Goal: Task Accomplishment & Management: Use online tool/utility

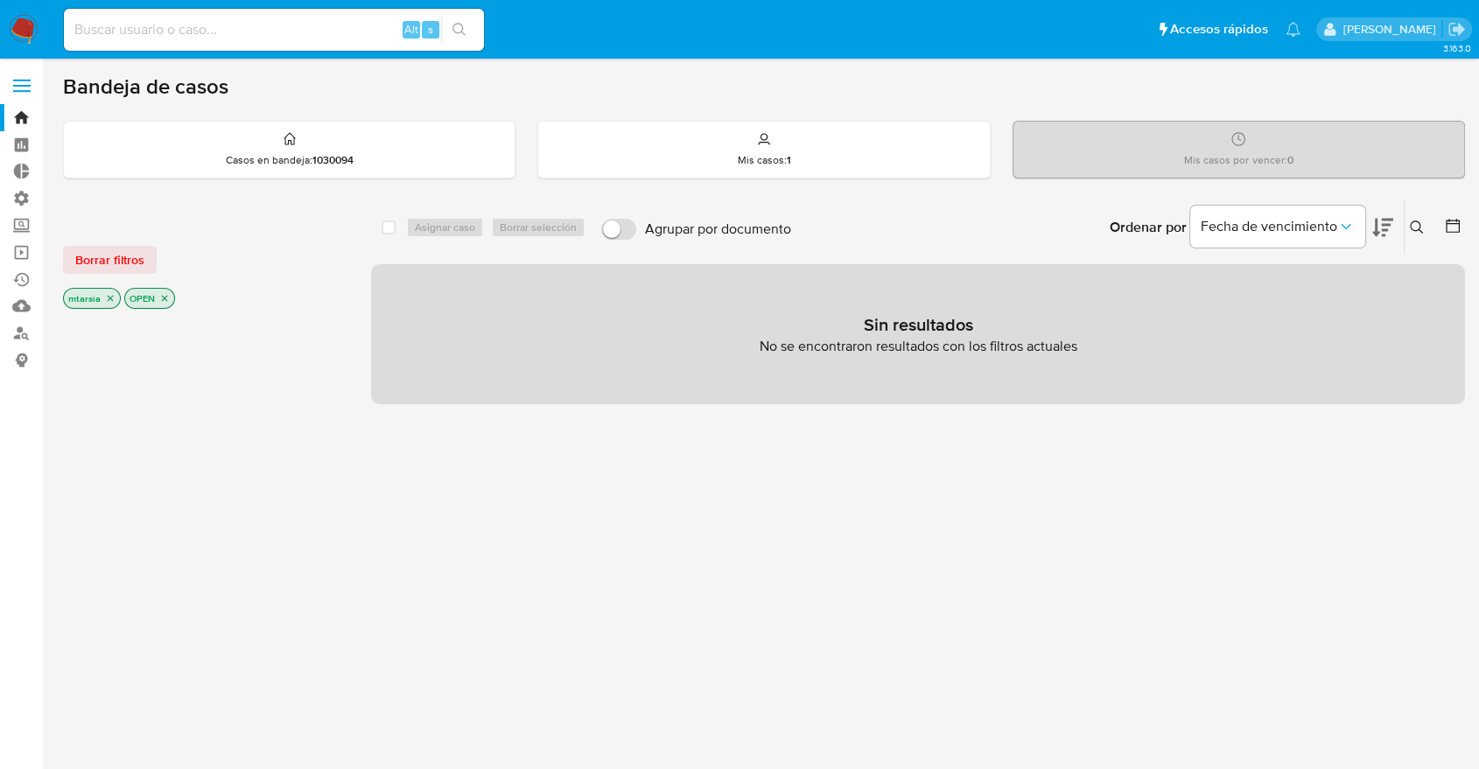
click at [1103, 17] on ul "Pausado Ver notificaciones Alt s Accesos rápidos Presiona las siguientes teclas…" at bounding box center [682, 29] width 1254 height 44
click at [147, 257] on button "Borrar filtros" at bounding box center [110, 260] width 94 height 28
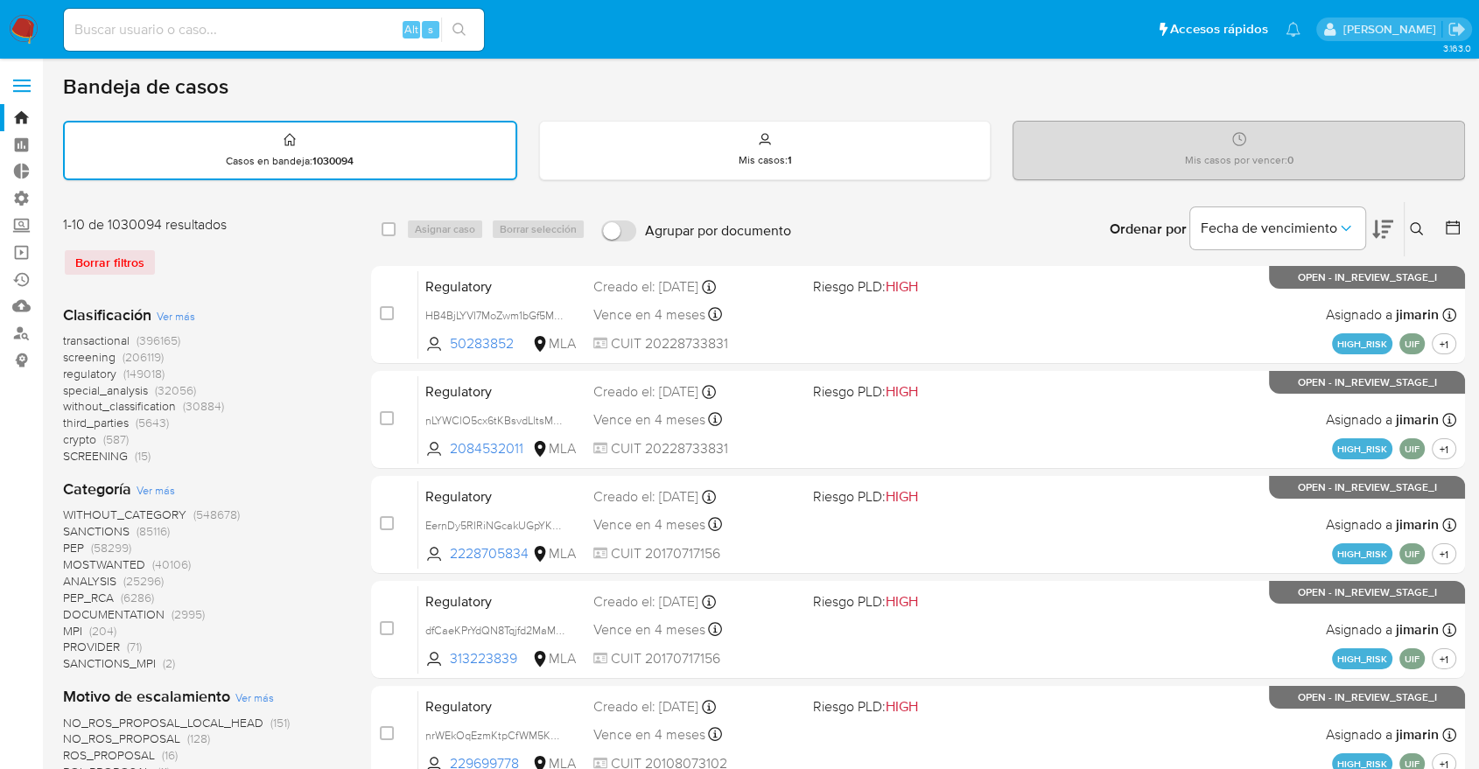
click at [1378, 219] on icon at bounding box center [1382, 229] width 21 height 21
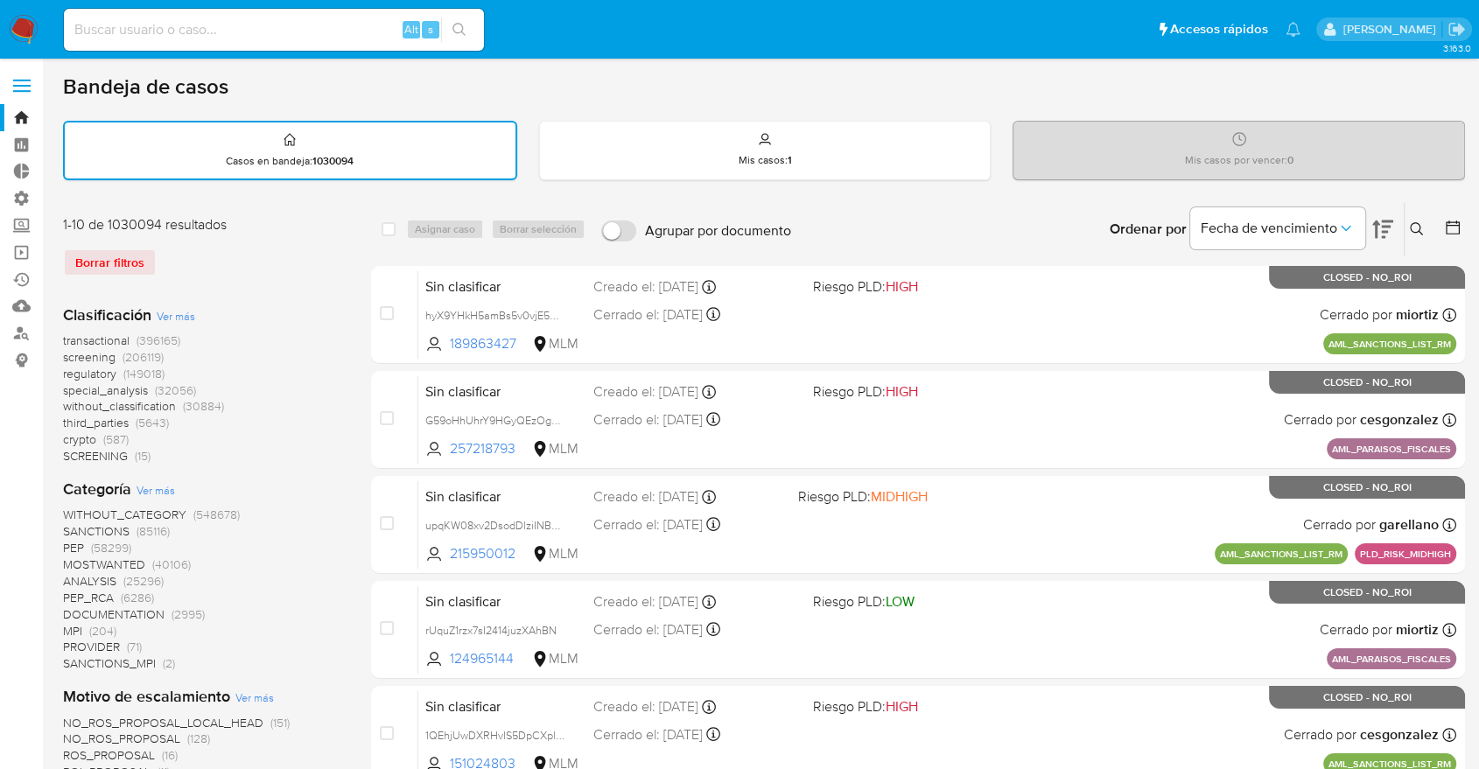
click at [1111, 22] on ul "Pausado Ver notificaciones Alt s Accesos rápidos Presiona las siguientes teclas…" at bounding box center [682, 29] width 1254 height 44
click at [63, 355] on span "screening" at bounding box center [89, 357] width 53 height 18
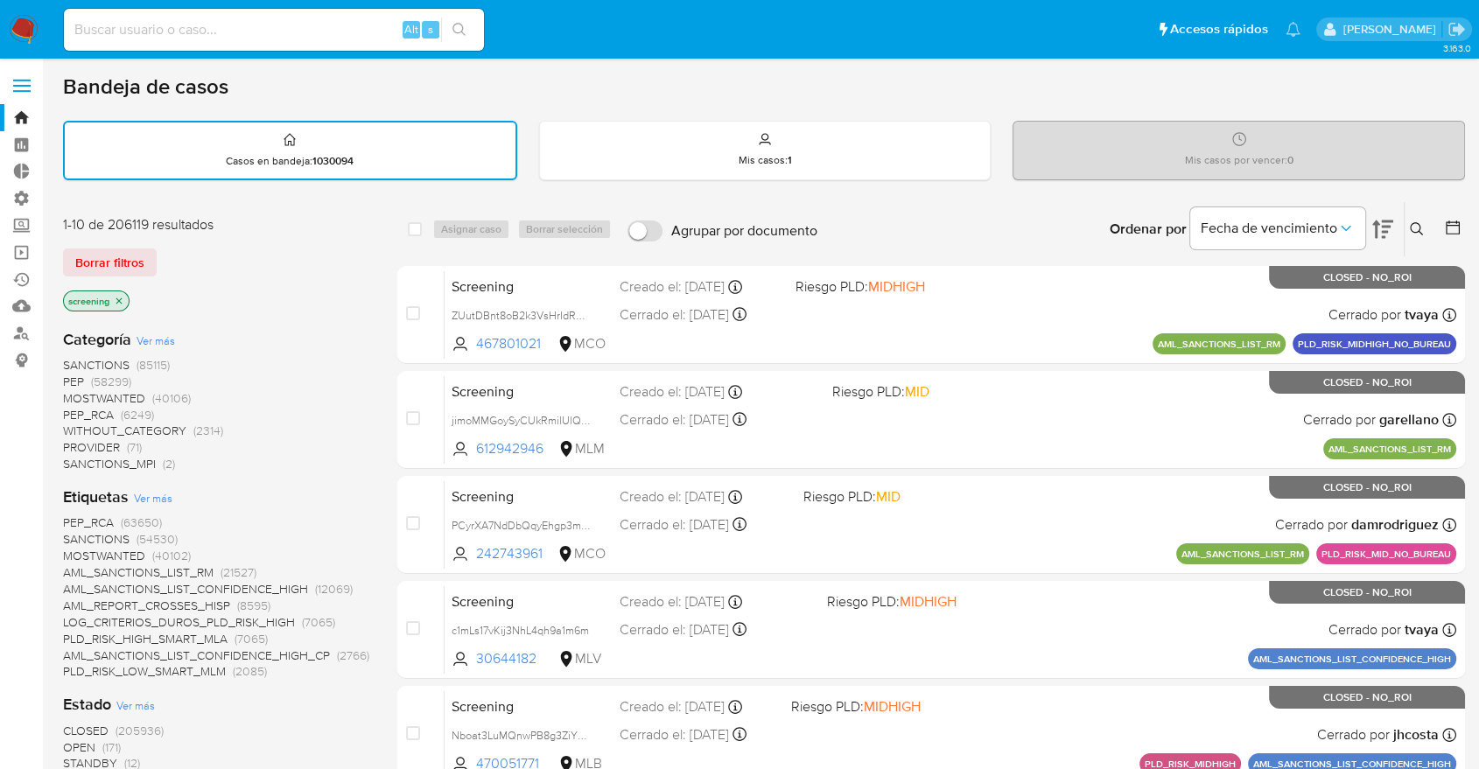
click at [76, 740] on span "OPEN" at bounding box center [79, 748] width 32 height 18
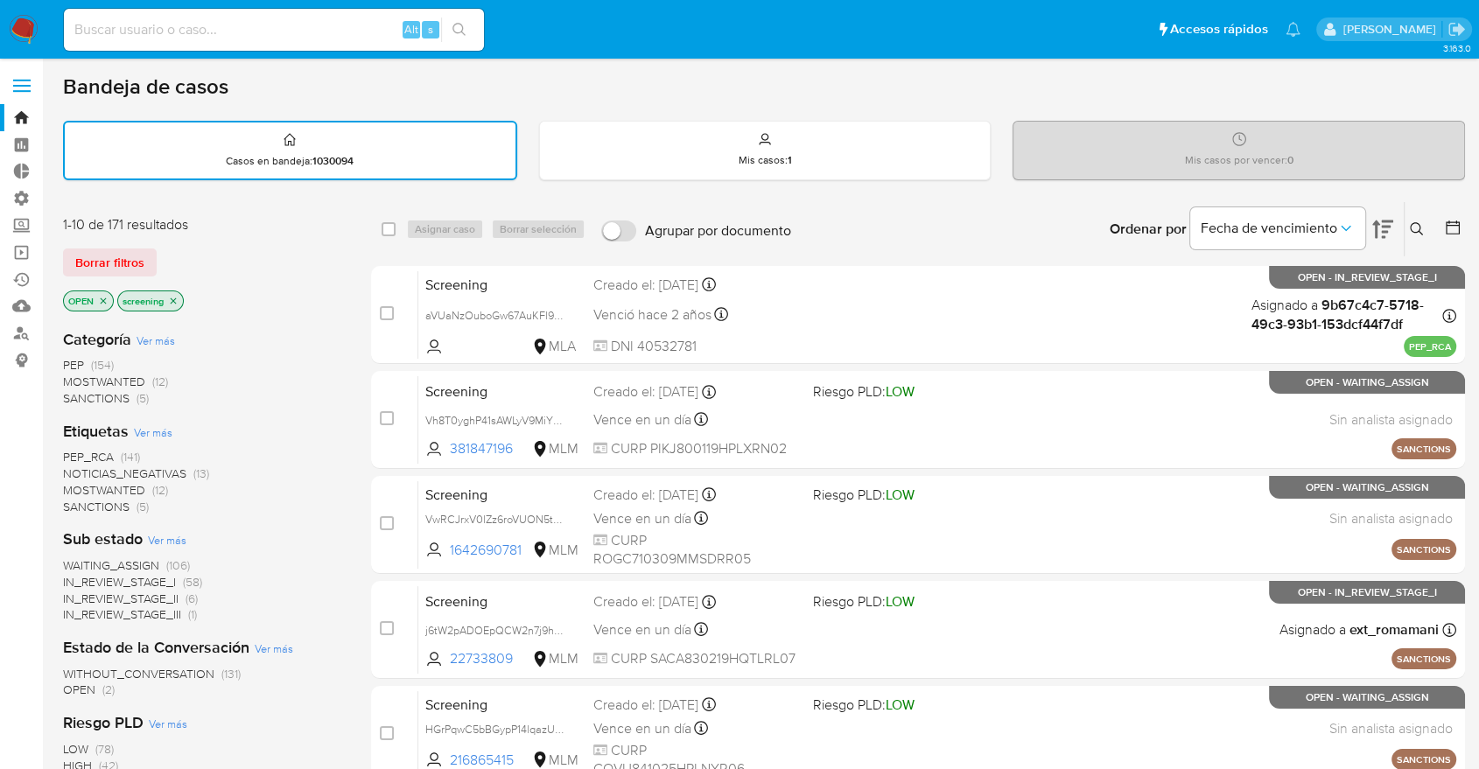
click at [77, 499] on span "SANCTIONS" at bounding box center [96, 507] width 67 height 18
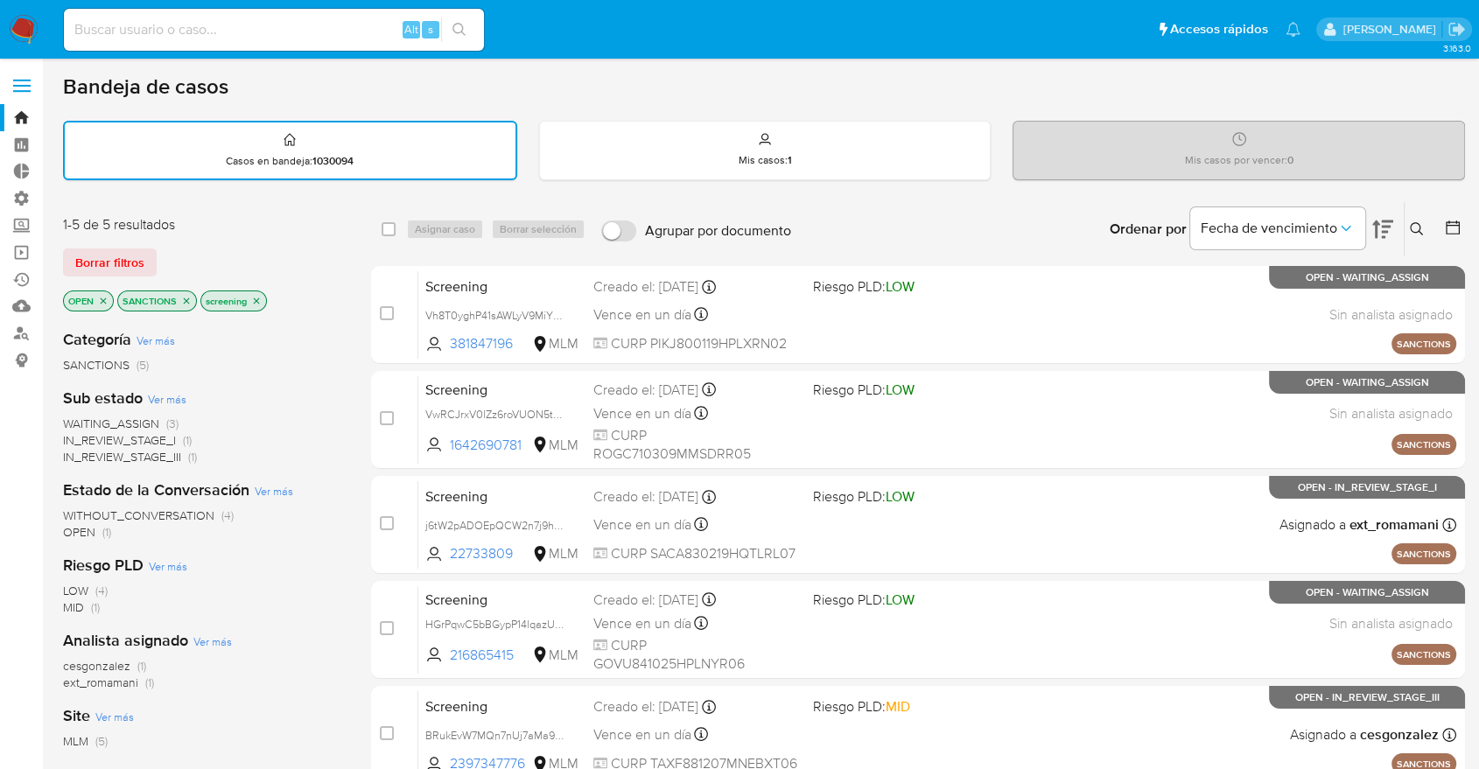
click at [1042, 89] on div "Bandeja de casos" at bounding box center [764, 87] width 1402 height 26
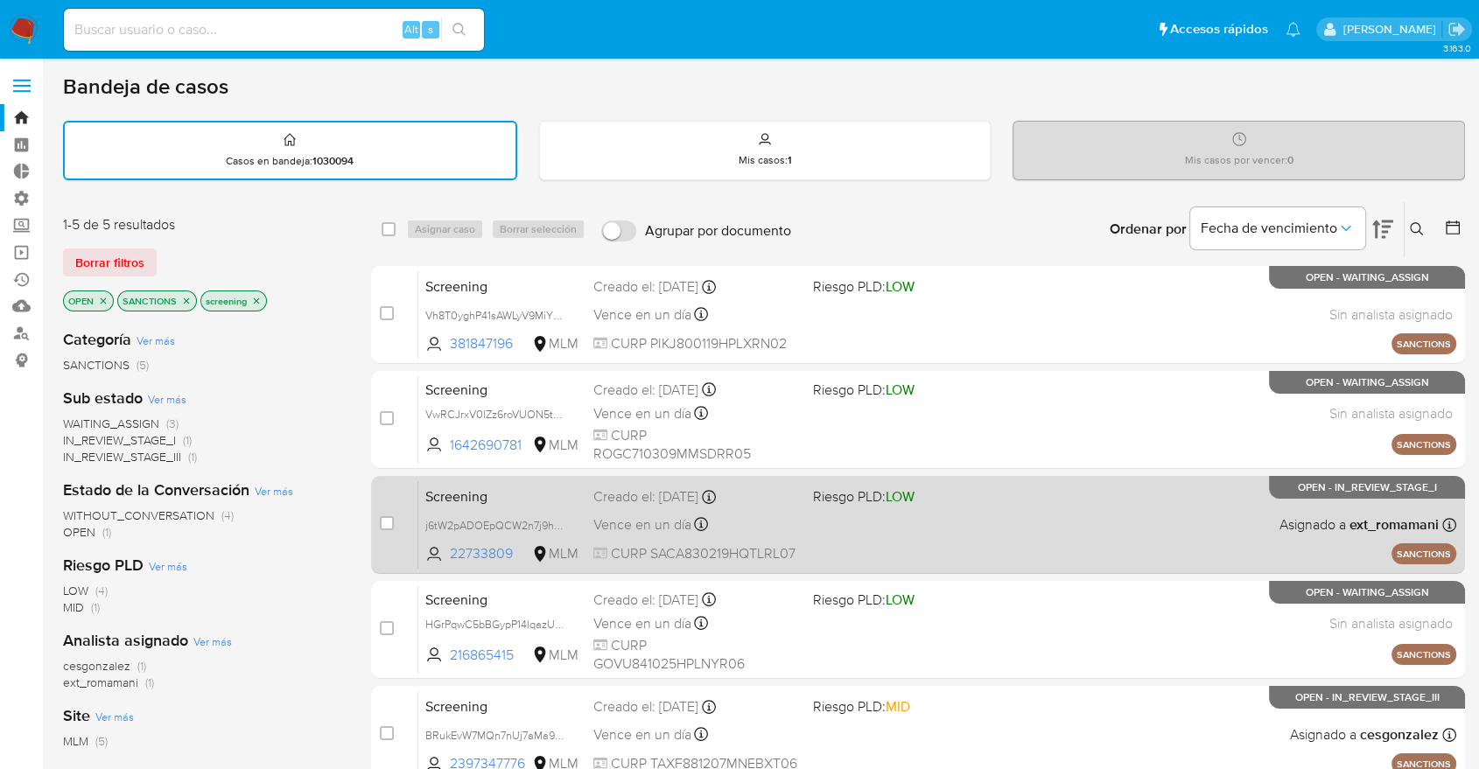
click at [509, 501] on span "Screening" at bounding box center [502, 495] width 154 height 23
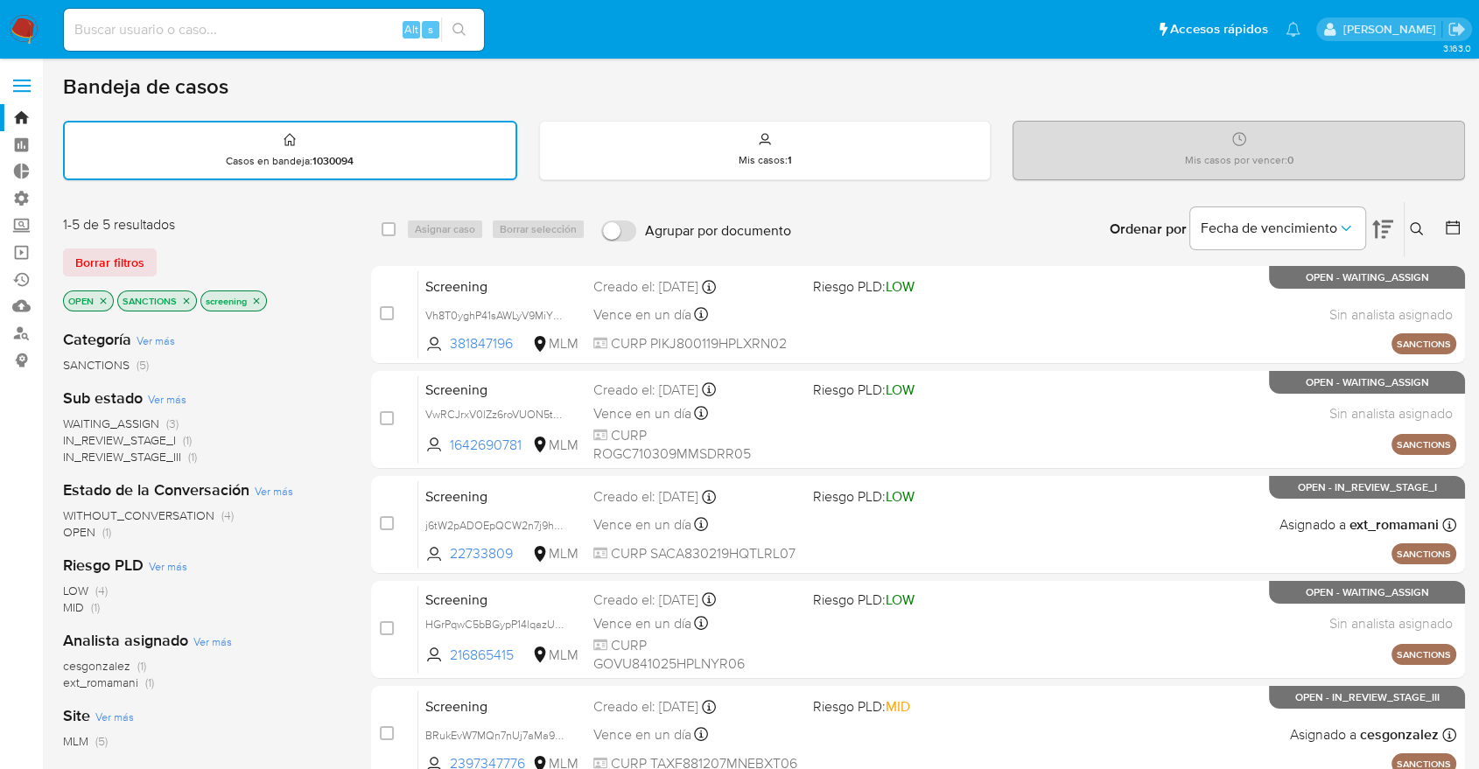
click at [1034, 102] on div "Bandeja de casos Casos en bandeja : 1030094 Mis casos : 1 Mis casos por vencer …" at bounding box center [764, 534] width 1402 height 921
click at [1048, 88] on div "Bandeja de casos" at bounding box center [764, 87] width 1402 height 26
click at [1044, 102] on div "Bandeja de casos Casos en bandeja : 1030094 Mis casos : 1 Mis casos por vencer …" at bounding box center [764, 534] width 1402 height 921
click at [1026, 103] on div "Bandeja de casos Casos en bandeja : 1030094 Mis casos : 1 Mis casos por vencer …" at bounding box center [764, 534] width 1402 height 921
click at [1010, 88] on div "Bandeja de casos" at bounding box center [764, 87] width 1402 height 26
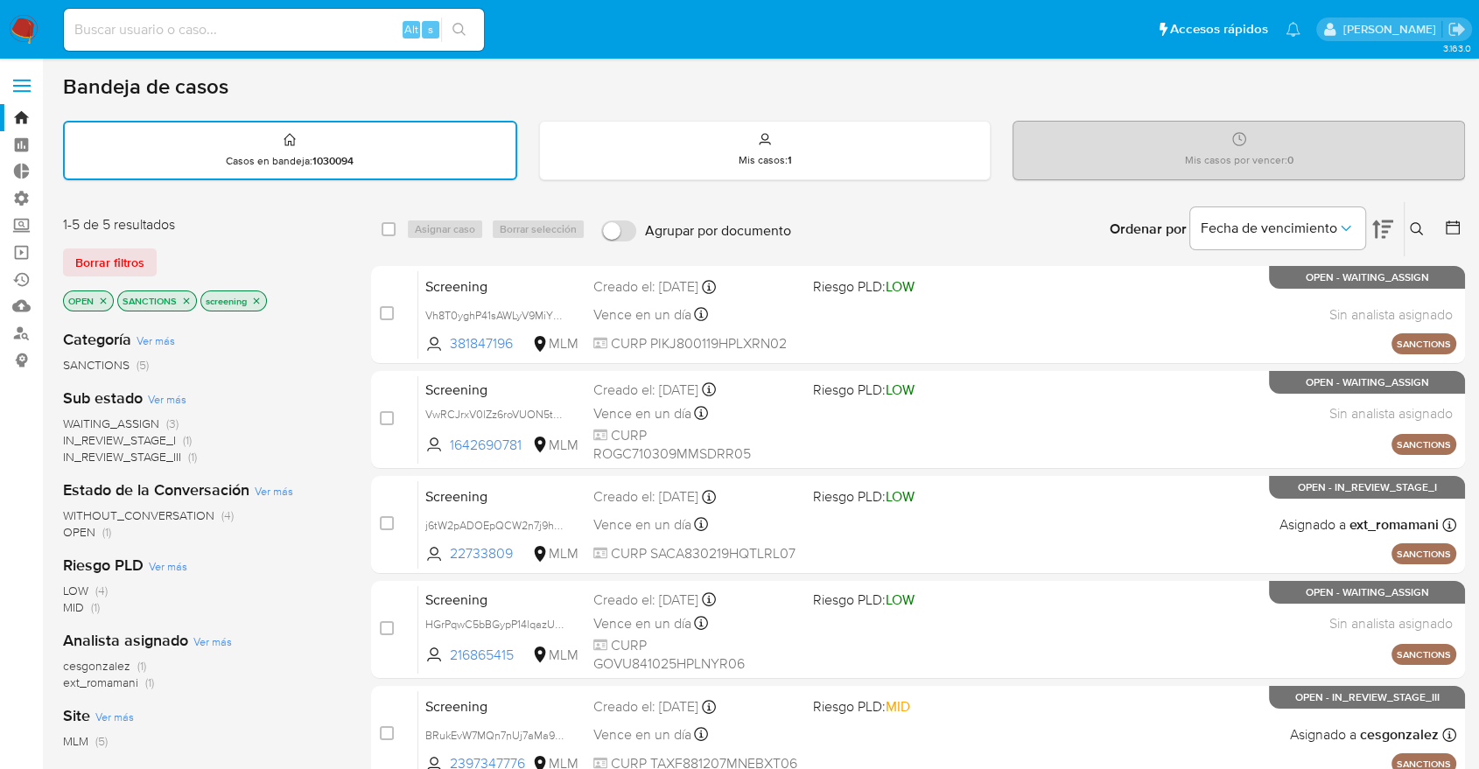
click at [1031, 91] on div "Bandeja de casos" at bounding box center [764, 87] width 1402 height 26
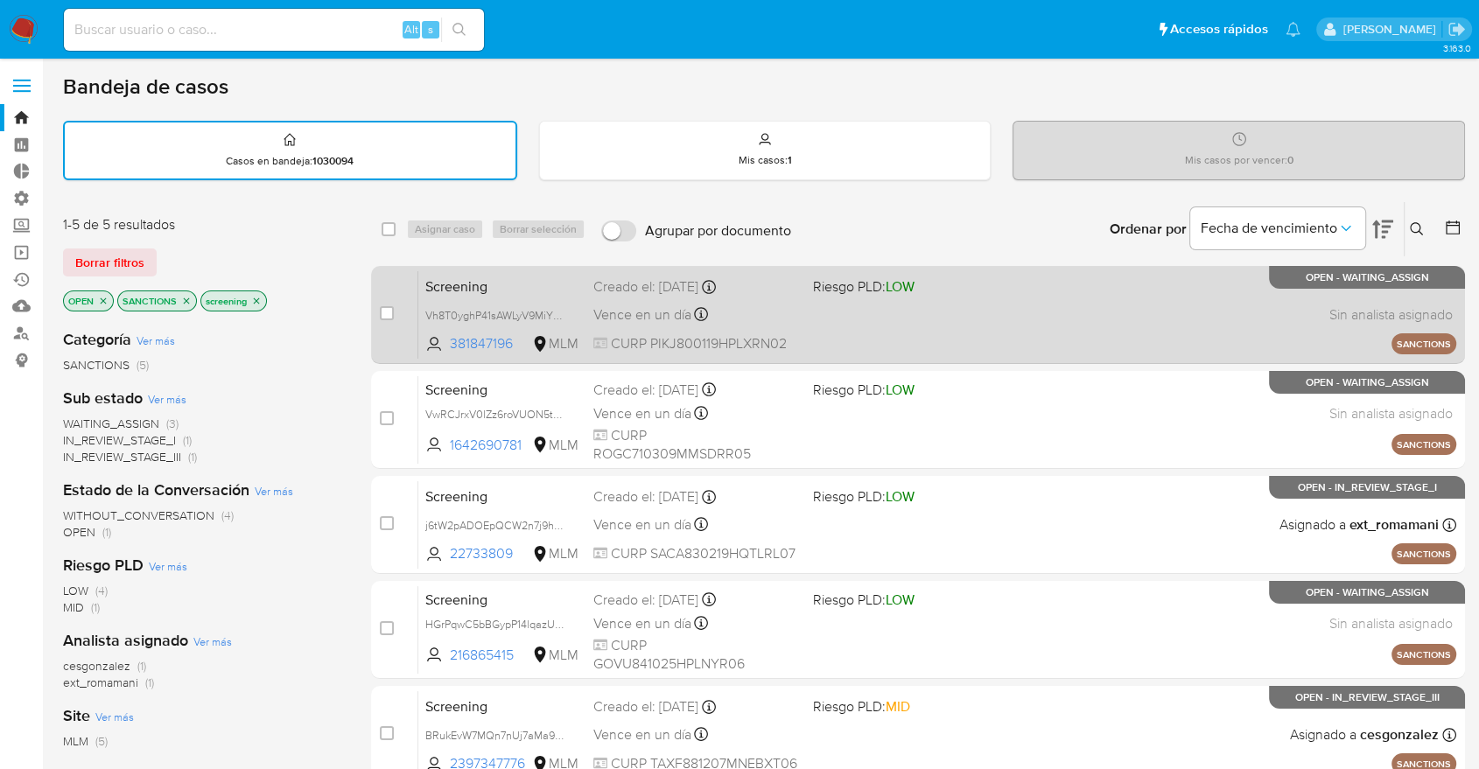
click at [536, 278] on span "Screening" at bounding box center [502, 285] width 154 height 23
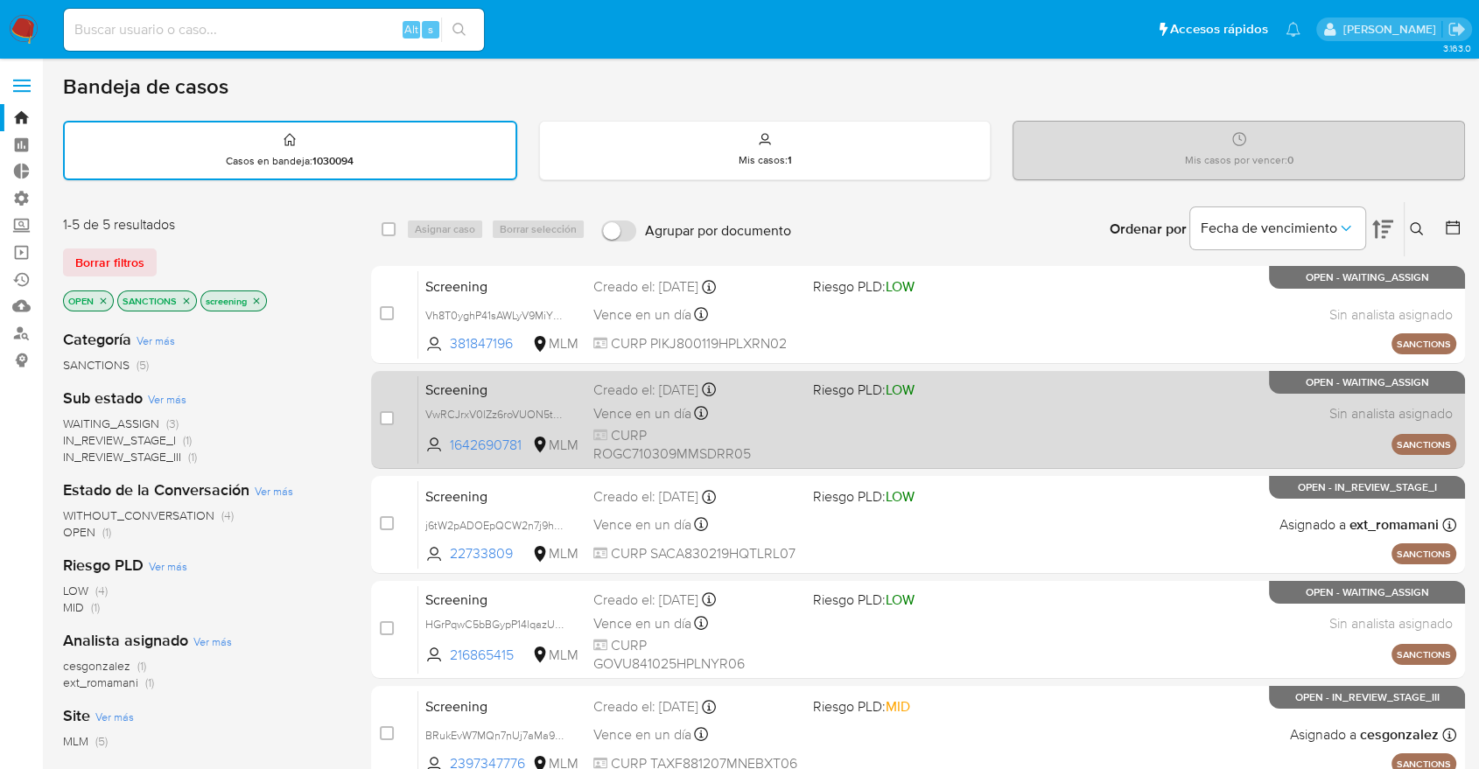
click at [528, 390] on span "Screening" at bounding box center [502, 388] width 154 height 23
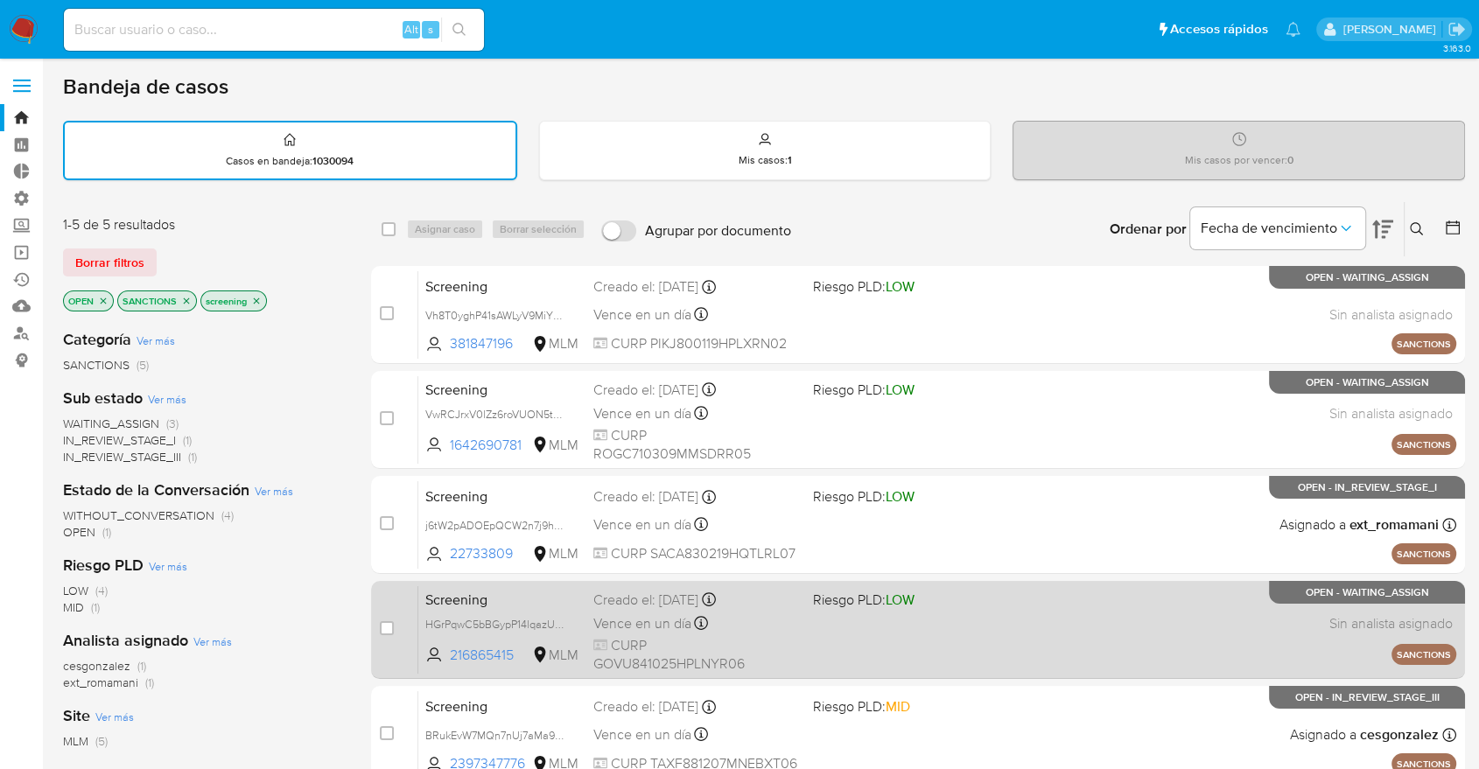
click at [549, 599] on span "Screening" at bounding box center [502, 598] width 154 height 23
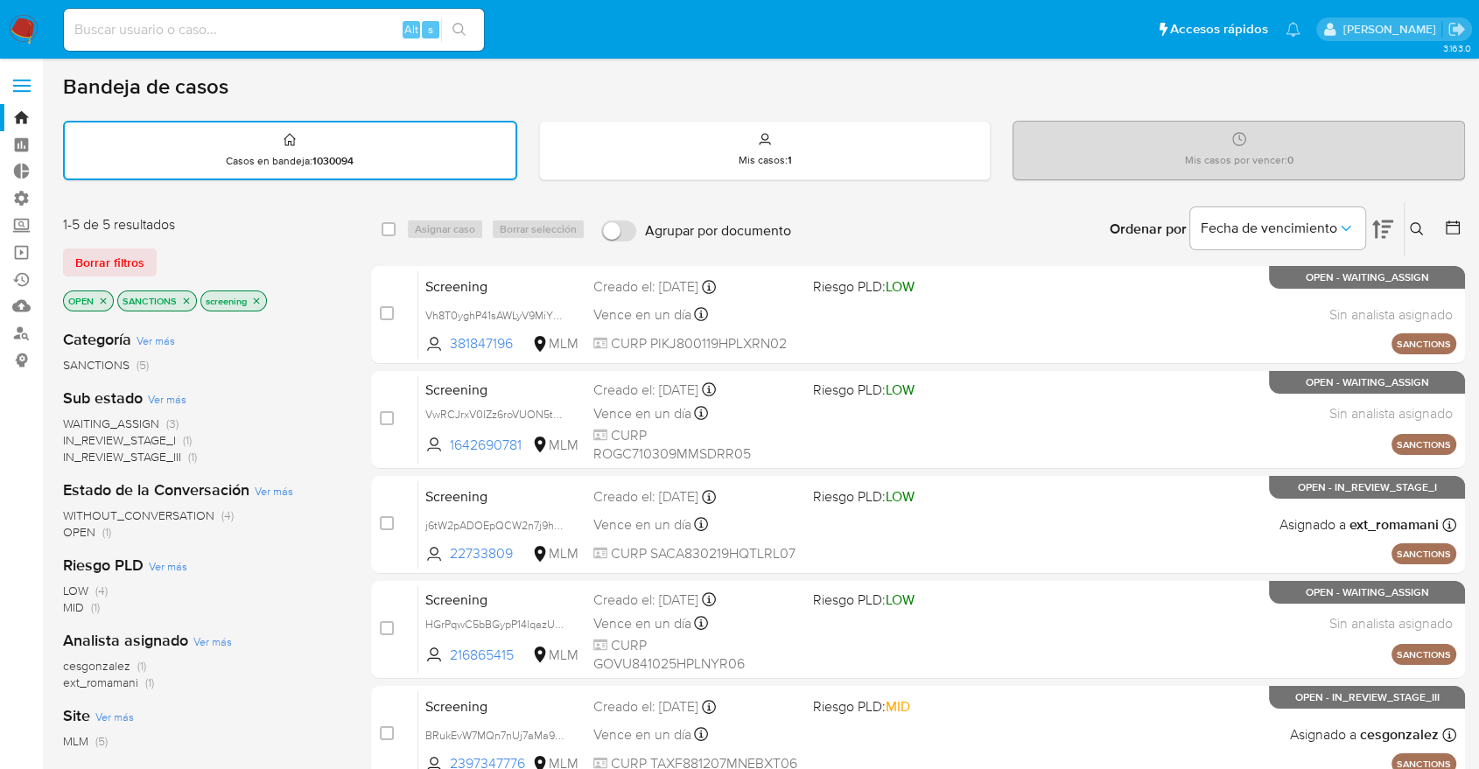
click at [186, 298] on icon "close-filter" at bounding box center [187, 301] width 6 height 6
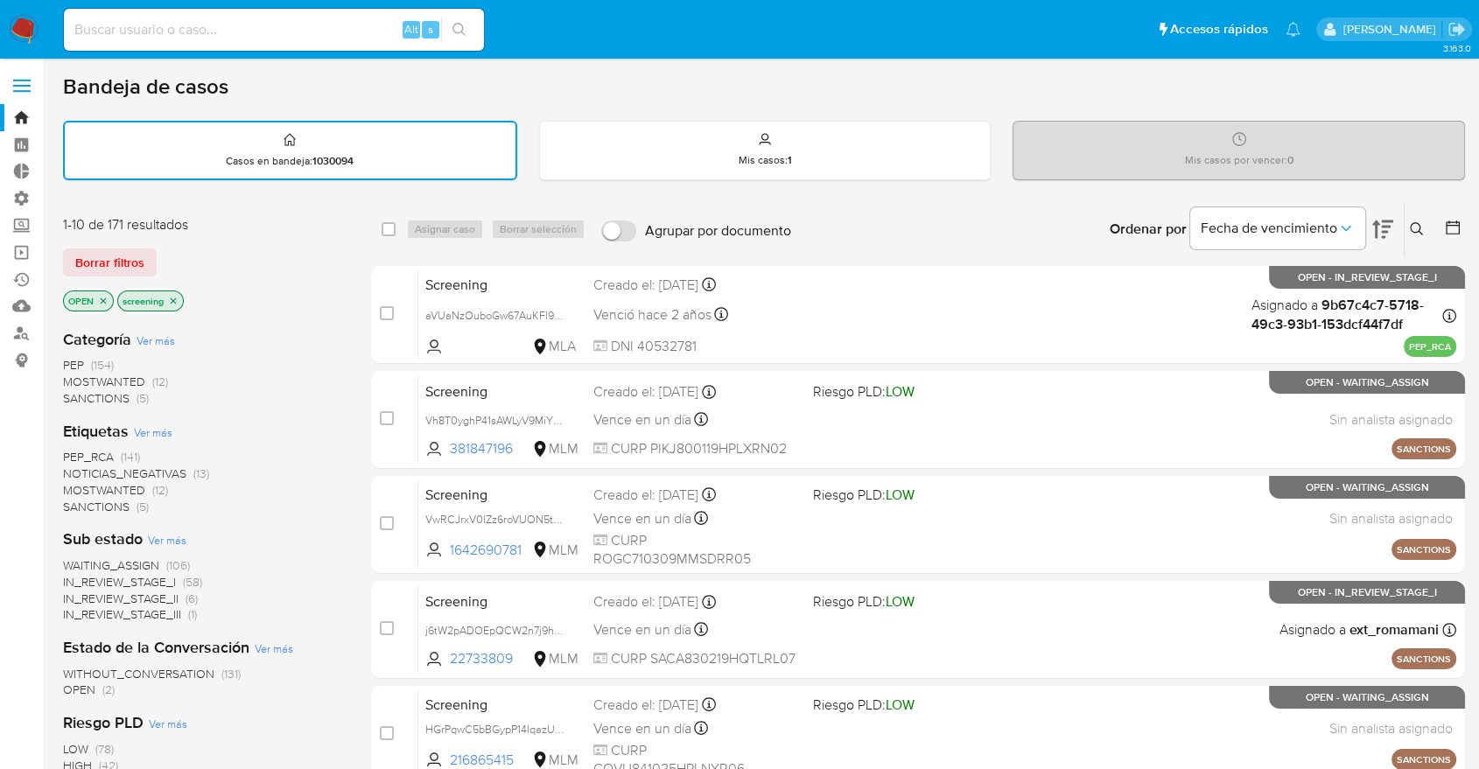
click at [68, 451] on span "PEP_RCA" at bounding box center [88, 457] width 51 height 18
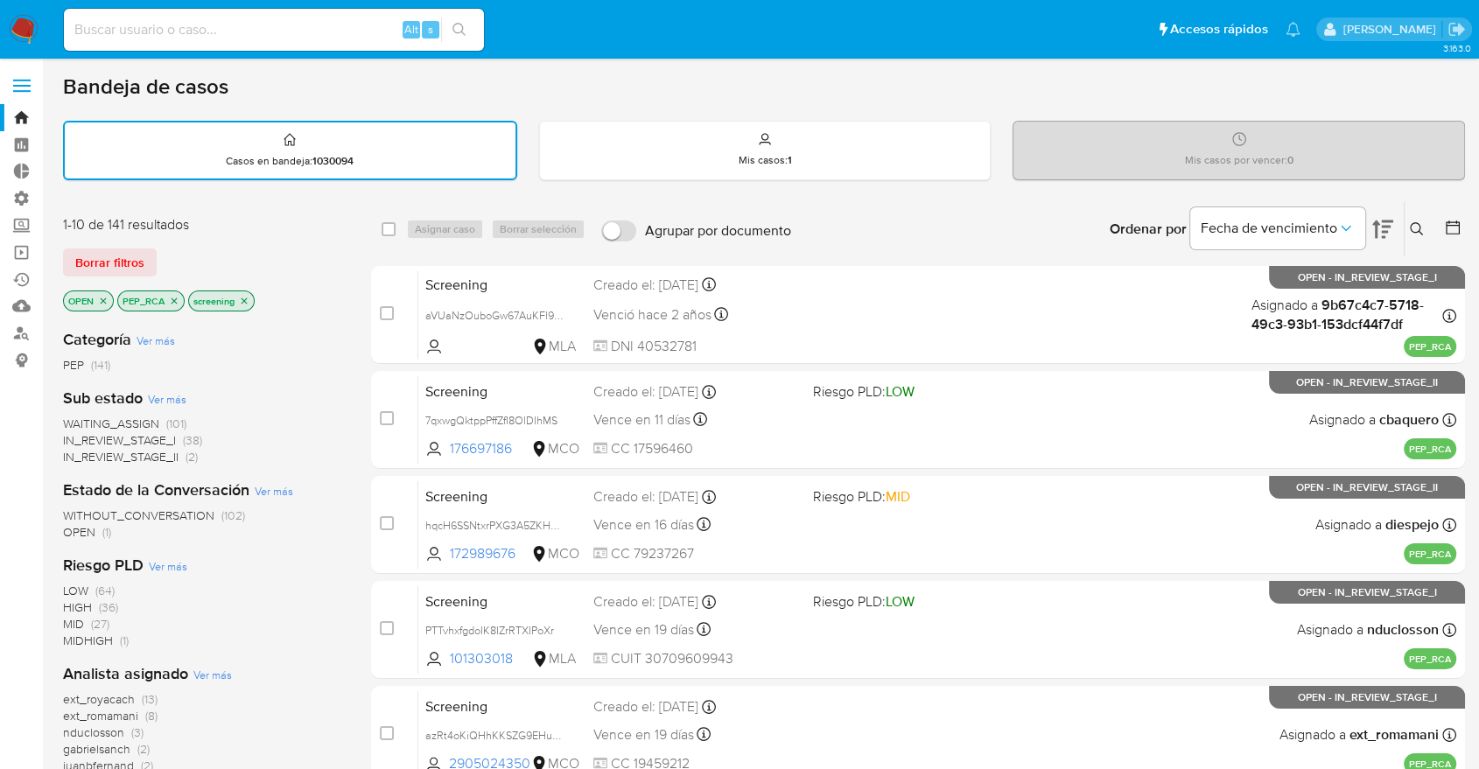
click at [173, 299] on icon "close-filter" at bounding box center [175, 301] width 6 height 6
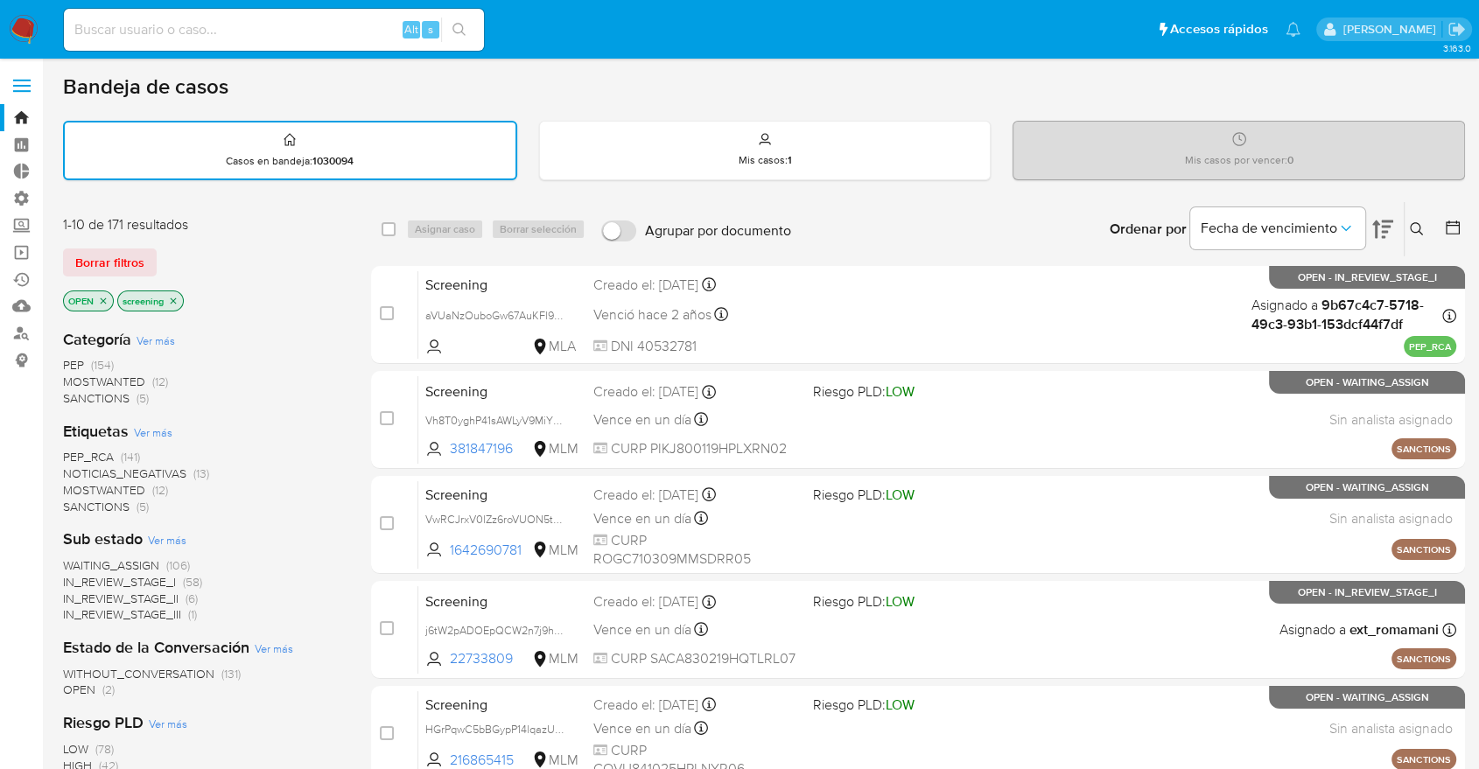
click at [162, 251] on div "Borrar filtros" at bounding box center [203, 263] width 280 height 28
click at [23, 560] on aside "Bandeja Tablero Tablero Externo Administración Reglas Roles Usuarios Equipos Co…" at bounding box center [21, 723] width 43 height 1447
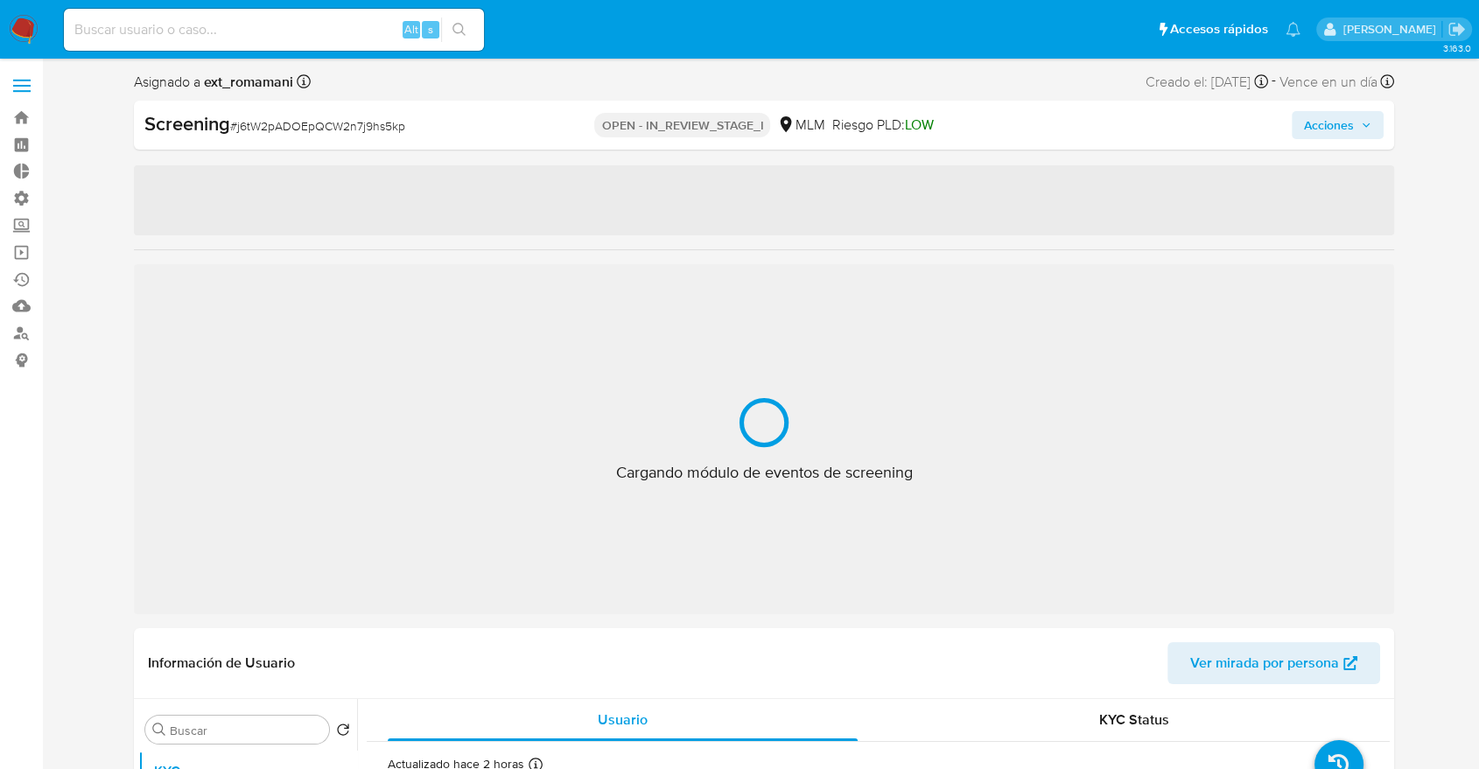
select select "10"
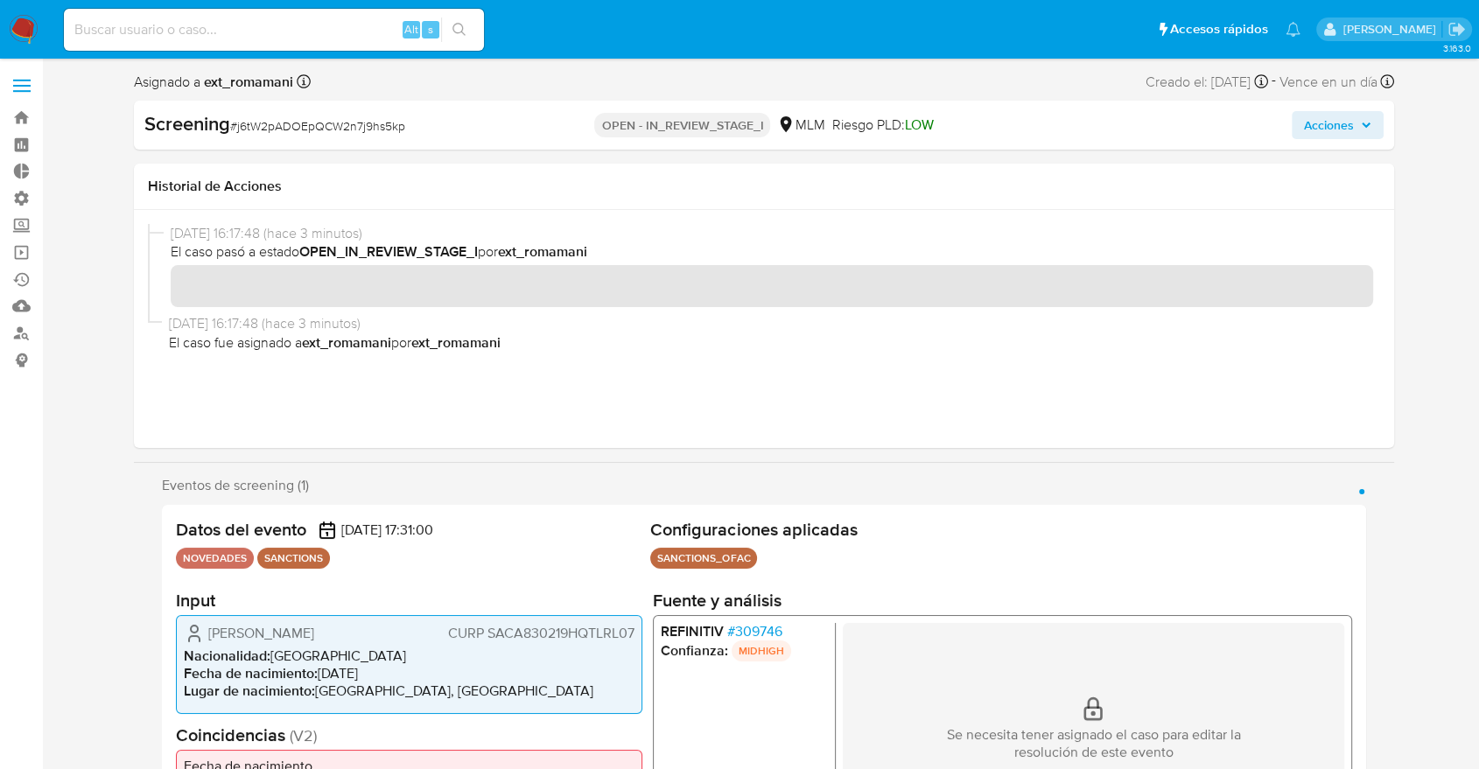
click at [1367, 494] on div "Eventos de screening (1) Página 1 Datos del evento 15/10/2025 17:31:00 NOVEDADE…" at bounding box center [764, 666] width 1260 height 378
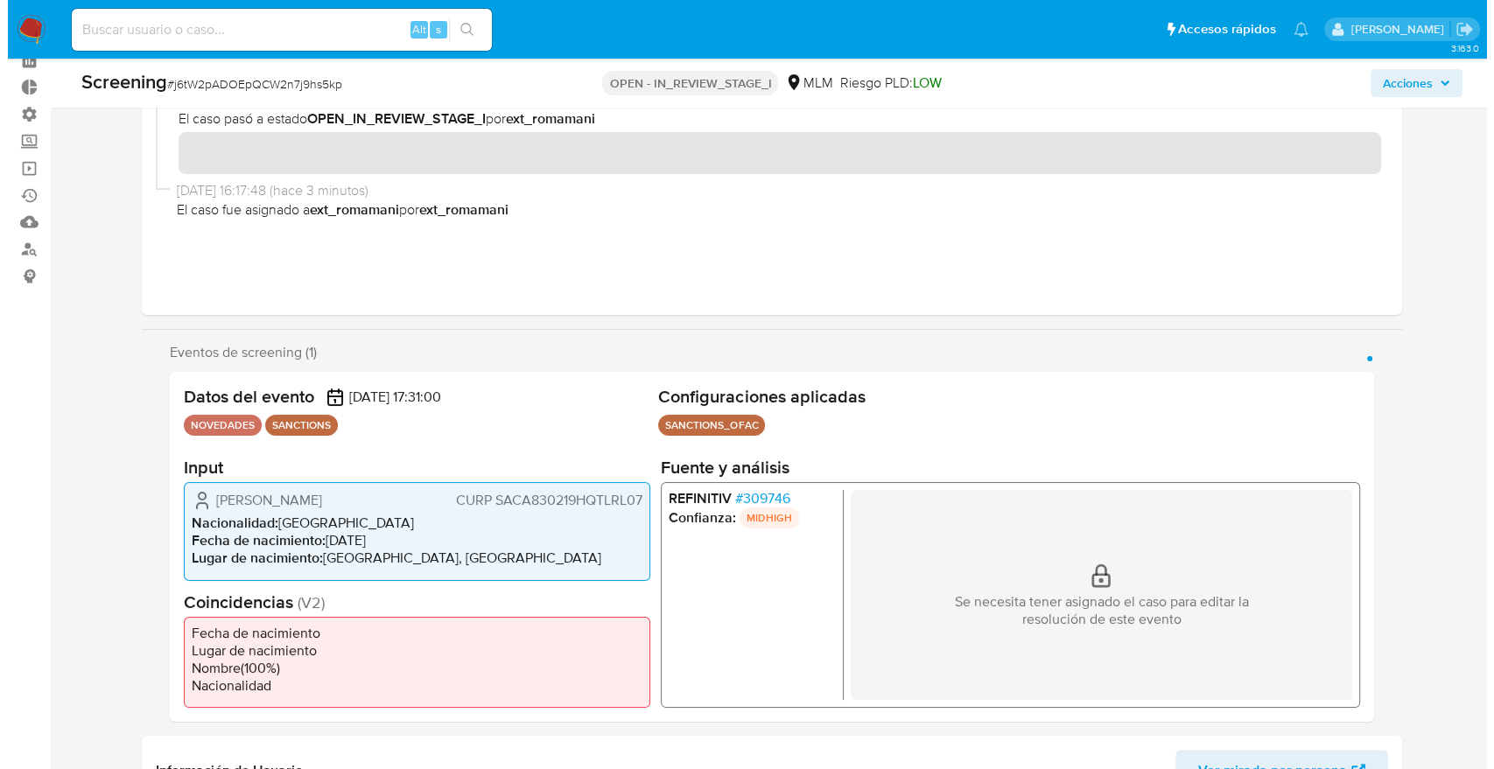
scroll to position [94, 0]
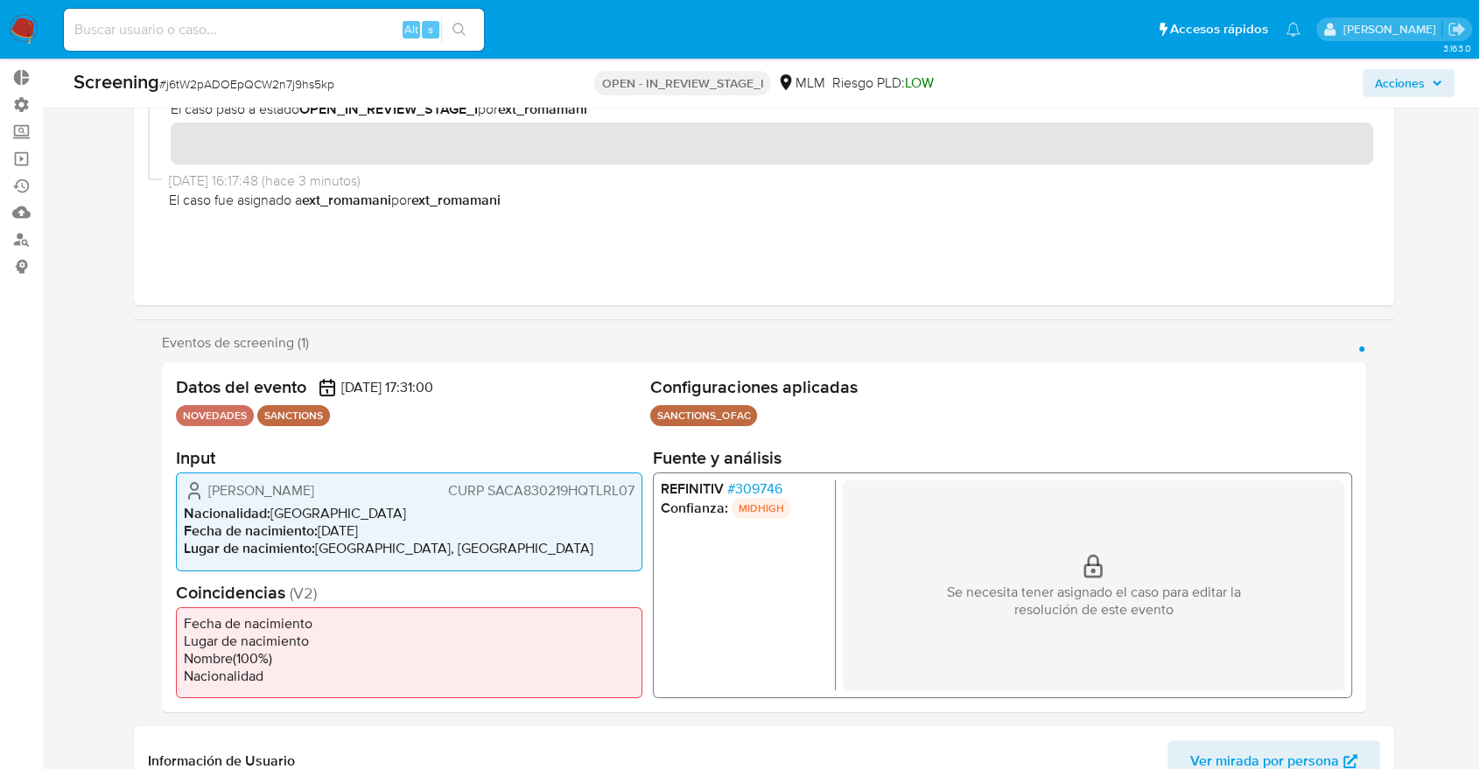
click at [742, 491] on span "# 309746" at bounding box center [754, 489] width 55 height 18
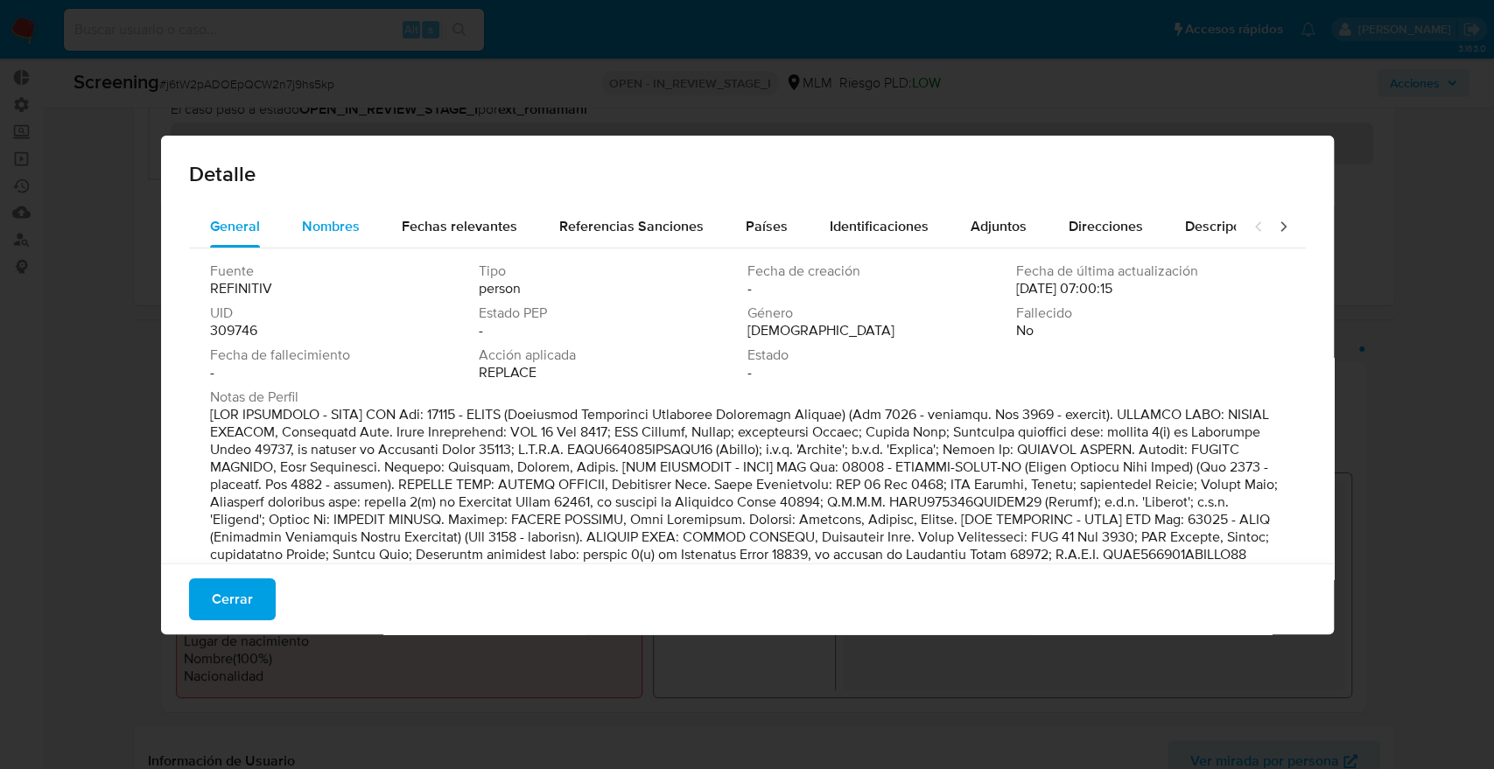
click at [367, 232] on button "Nombres" at bounding box center [331, 227] width 100 height 42
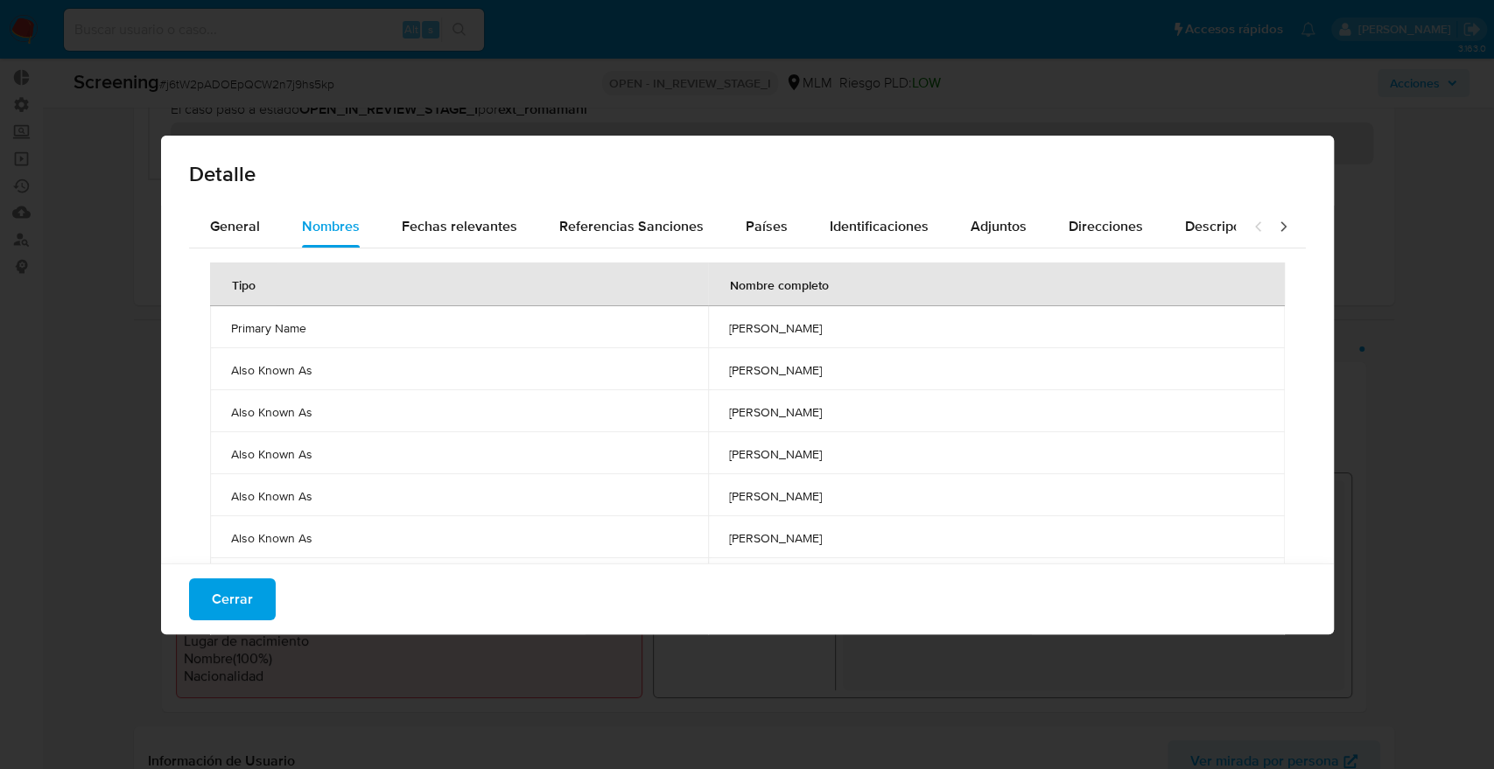
scroll to position [176, 0]
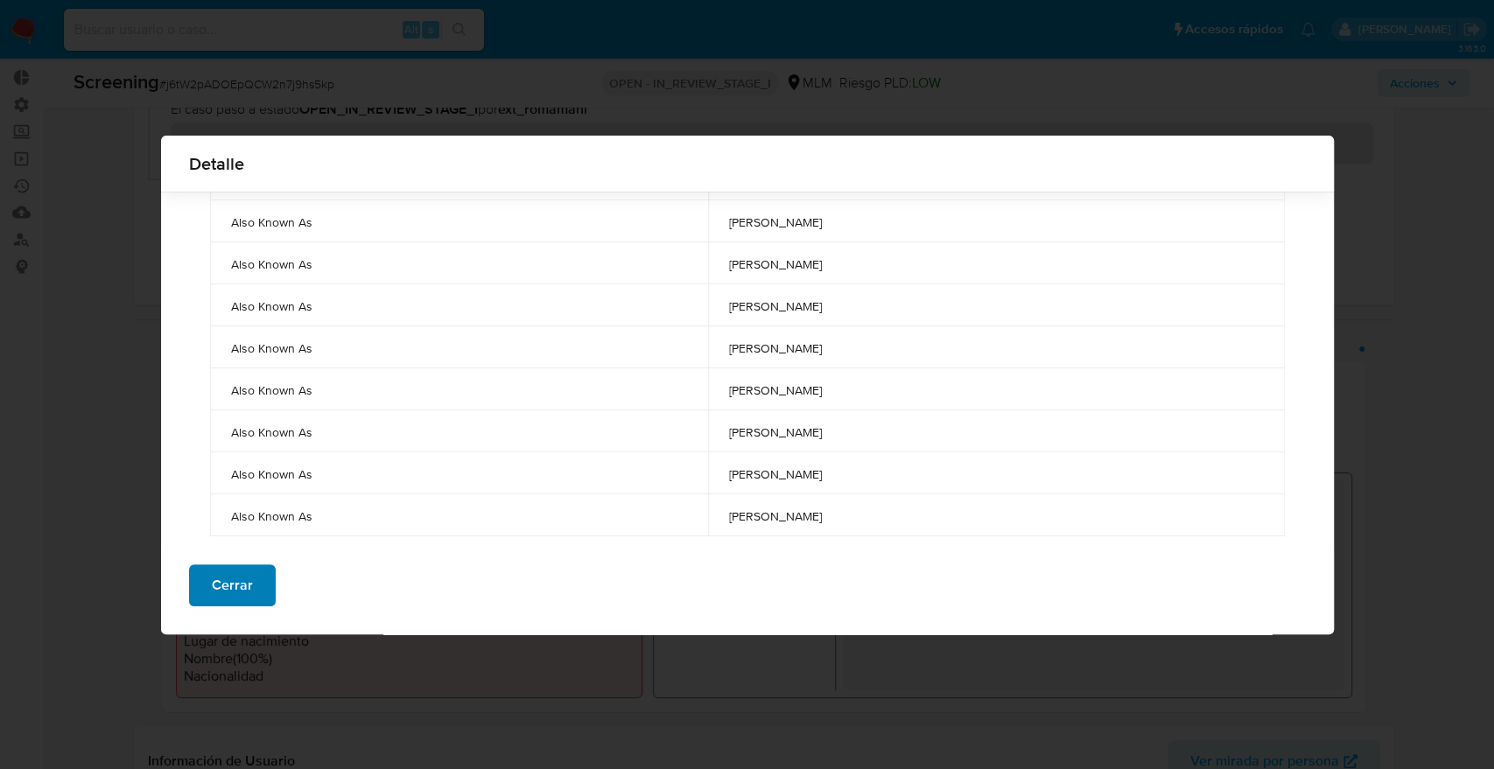
click at [255, 592] on button "Cerrar" at bounding box center [232, 585] width 87 height 42
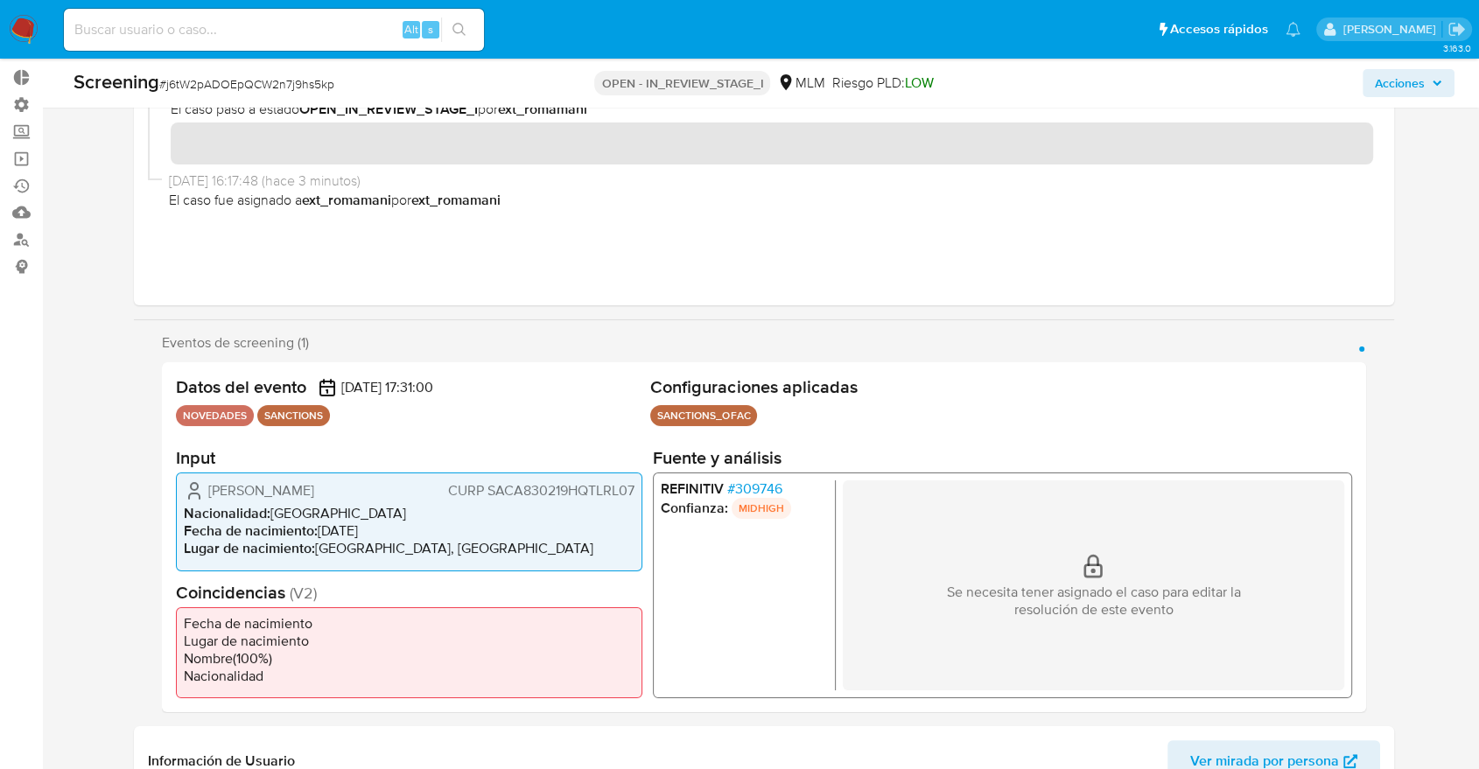
drag, startPoint x: 208, startPoint y: 490, endPoint x: 394, endPoint y: 476, distance: 186.1
click at [394, 476] on div "Alejandro Salazar Cardenas CURP SACA830219HQTLRL07 Nacionalidad : México Fecha …" at bounding box center [409, 522] width 466 height 98
click at [746, 487] on span "# 309746" at bounding box center [754, 489] width 55 height 18
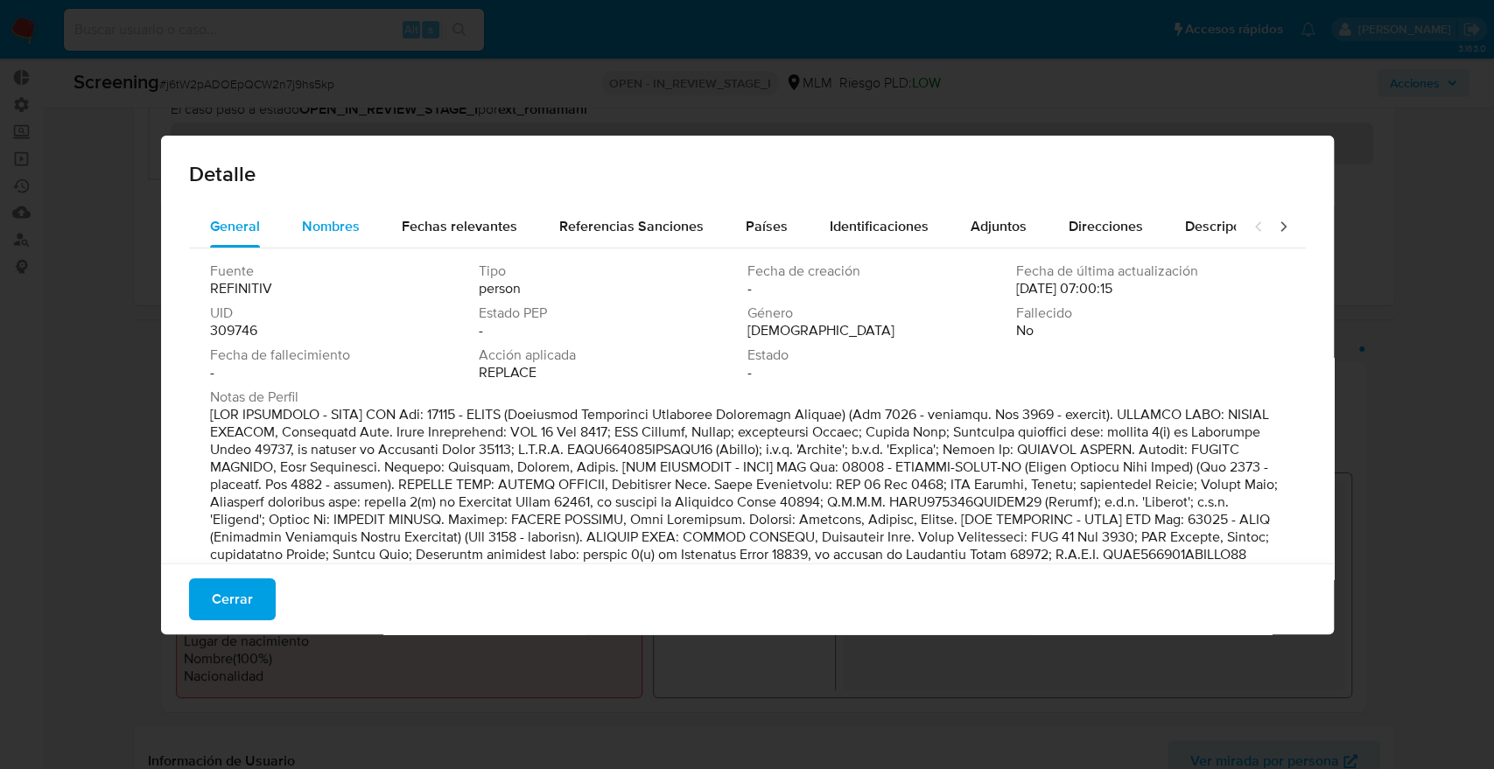
click at [302, 214] on div "Nombres" at bounding box center [331, 227] width 58 height 42
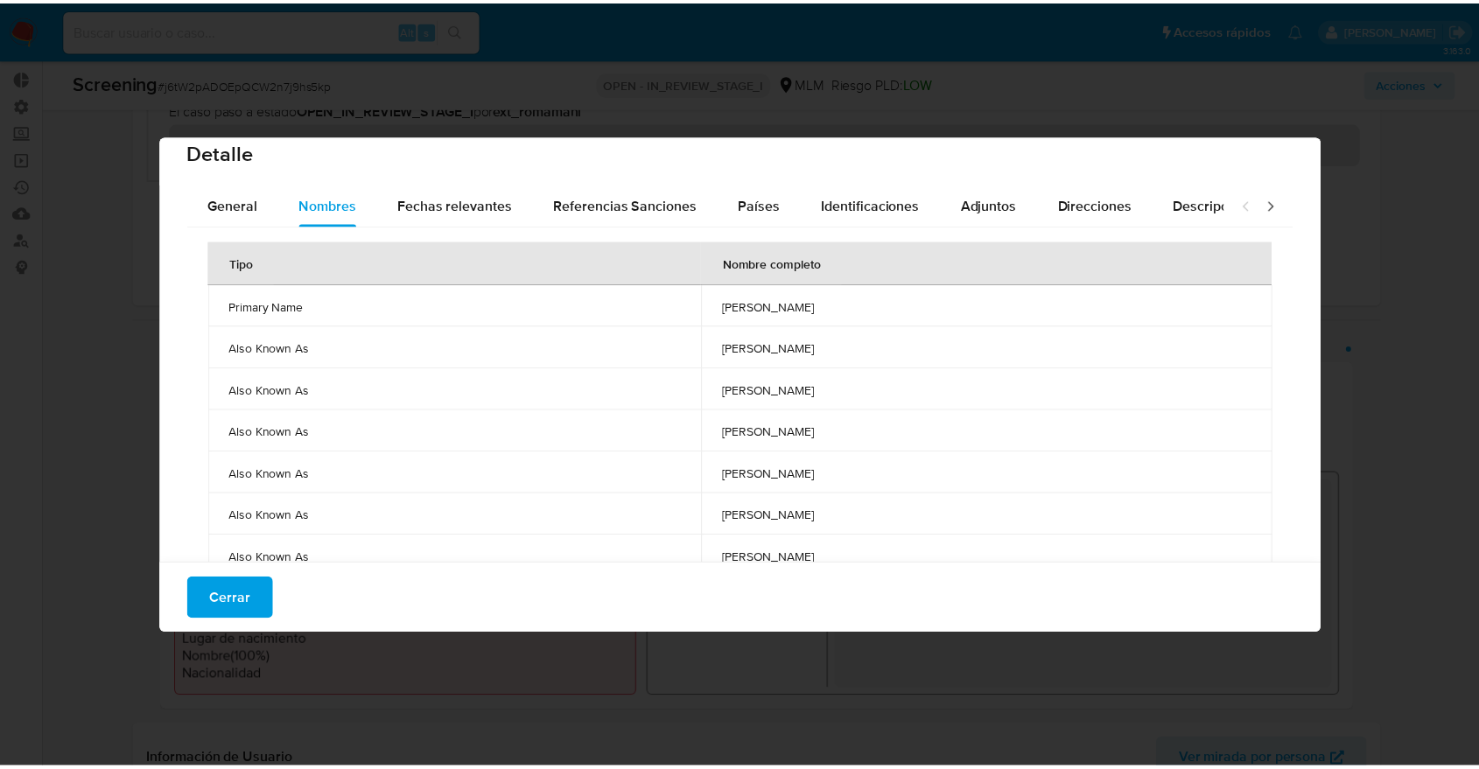
scroll to position [0, 0]
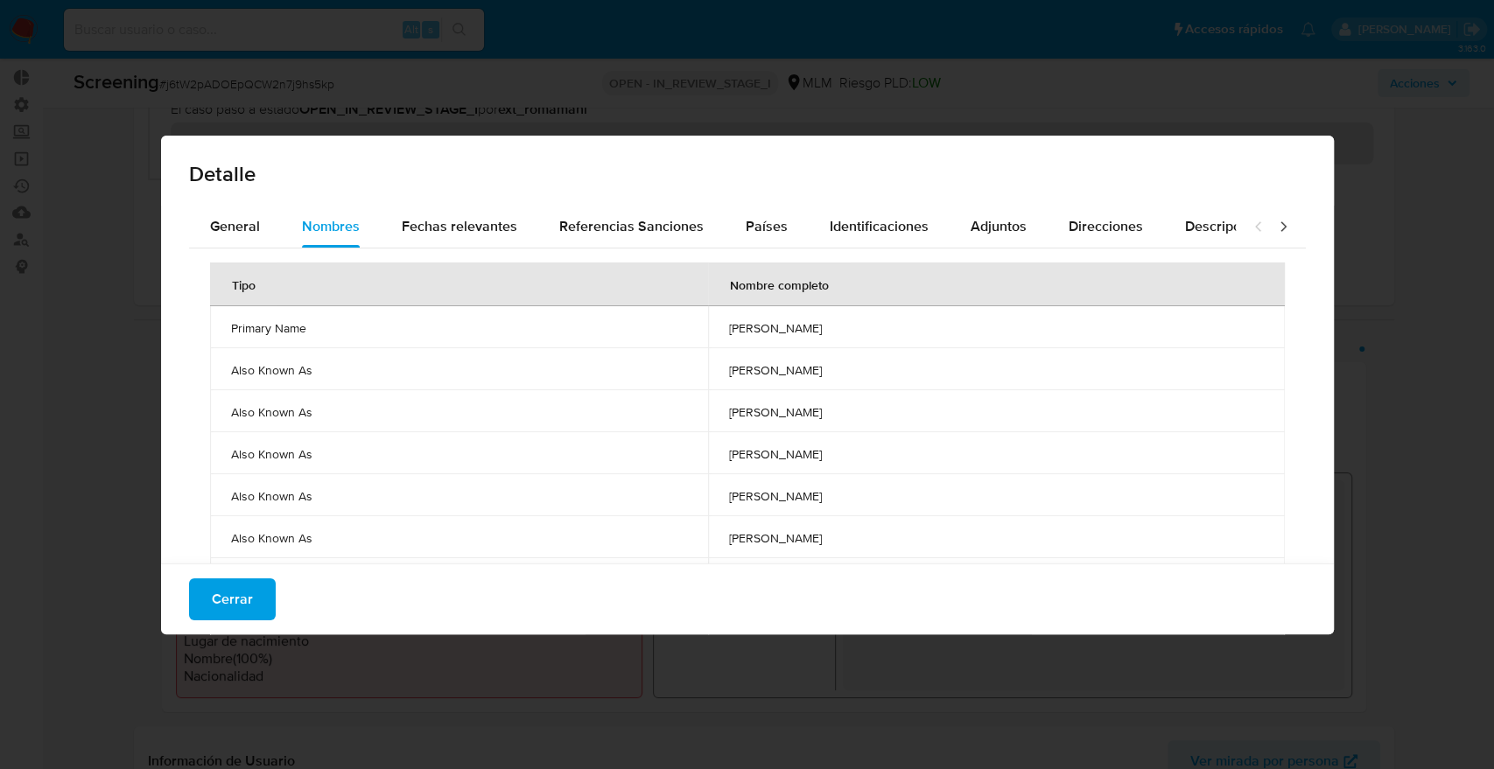
click at [1230, 153] on div "Detalle" at bounding box center [747, 171] width 1173 height 70
click at [265, 589] on button "Cerrar" at bounding box center [232, 599] width 87 height 42
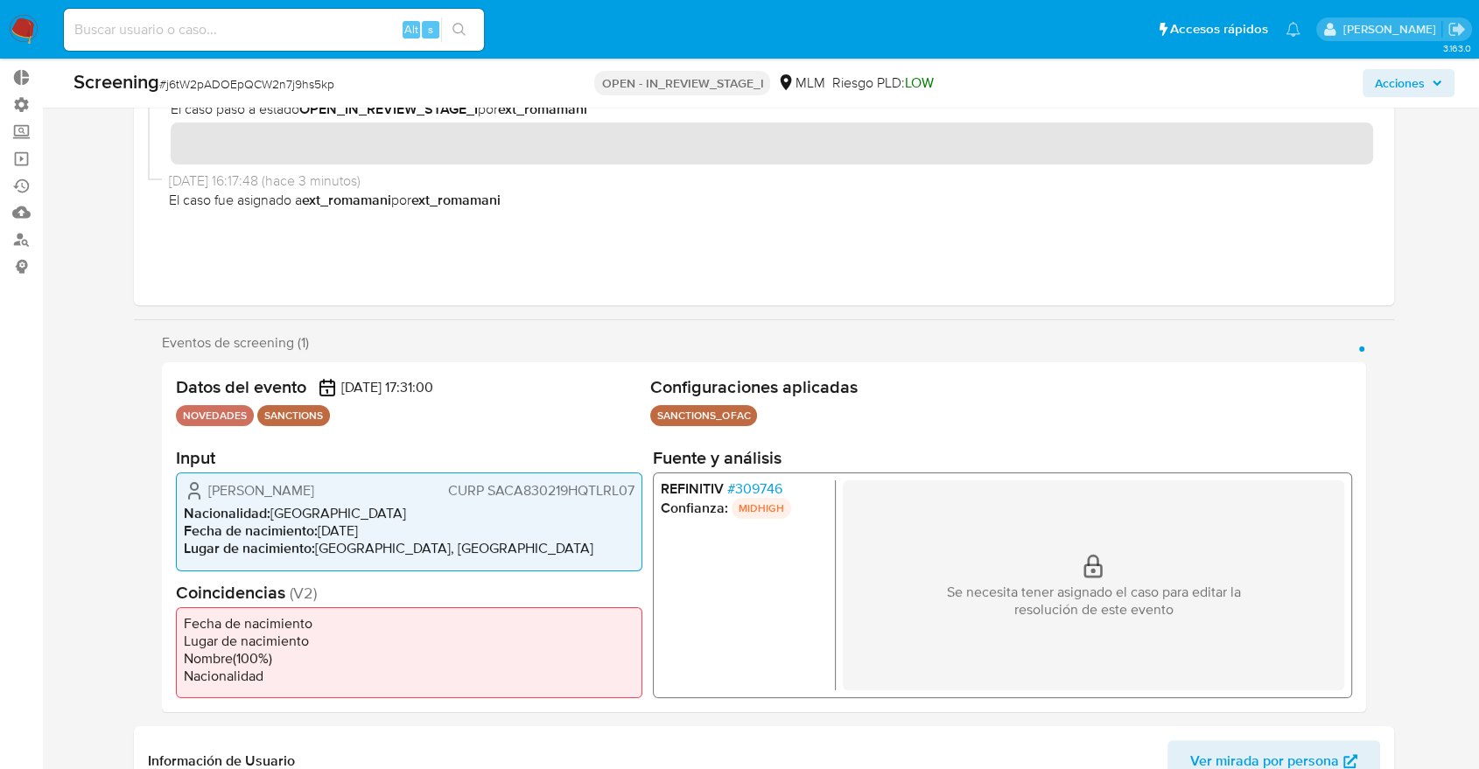
click at [1381, 194] on div "15/10/2025 16:17:48 (hace 3 minutos) El caso pasó a estado OPEN_IN_REVIEW_STAGE…" at bounding box center [764, 186] width 1260 height 238
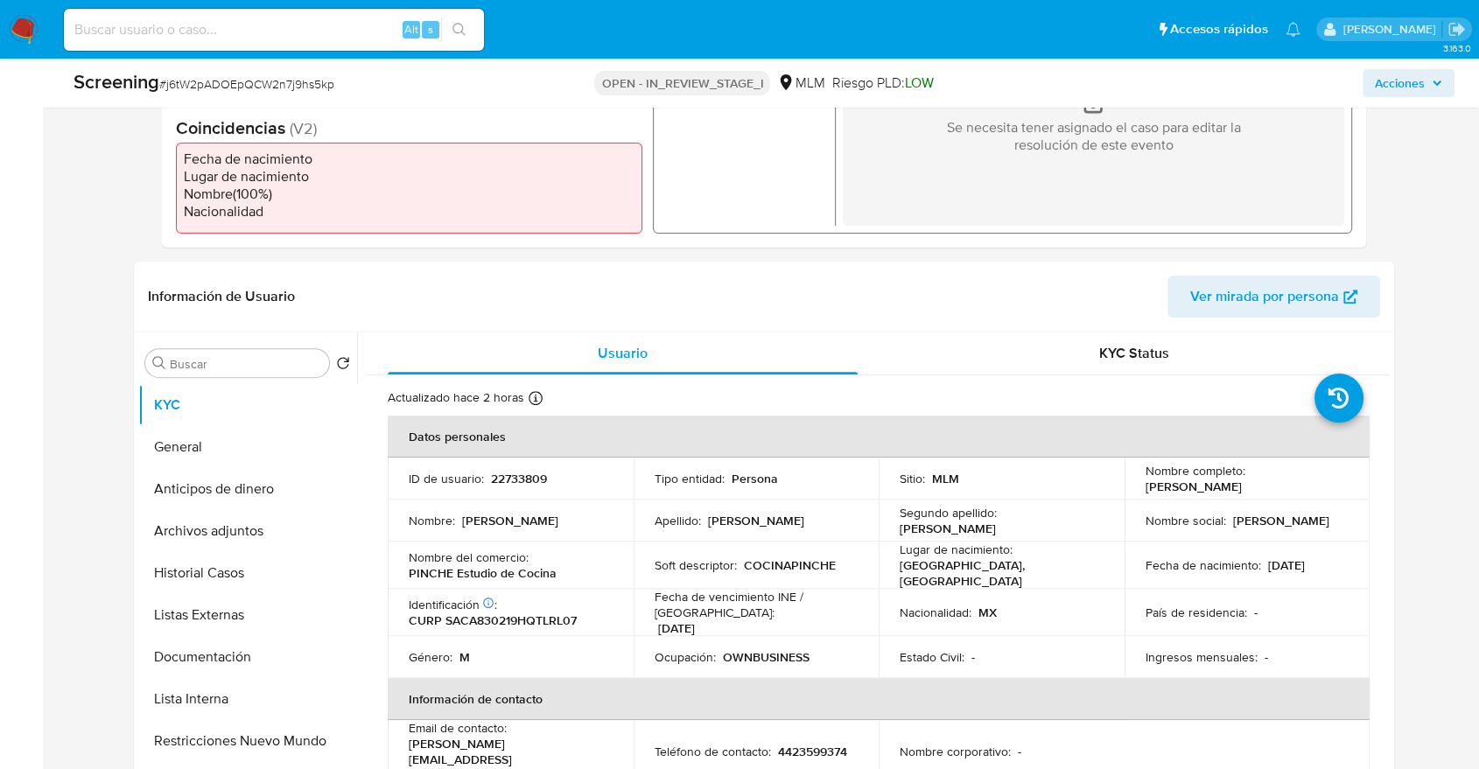
scroll to position [561, 0]
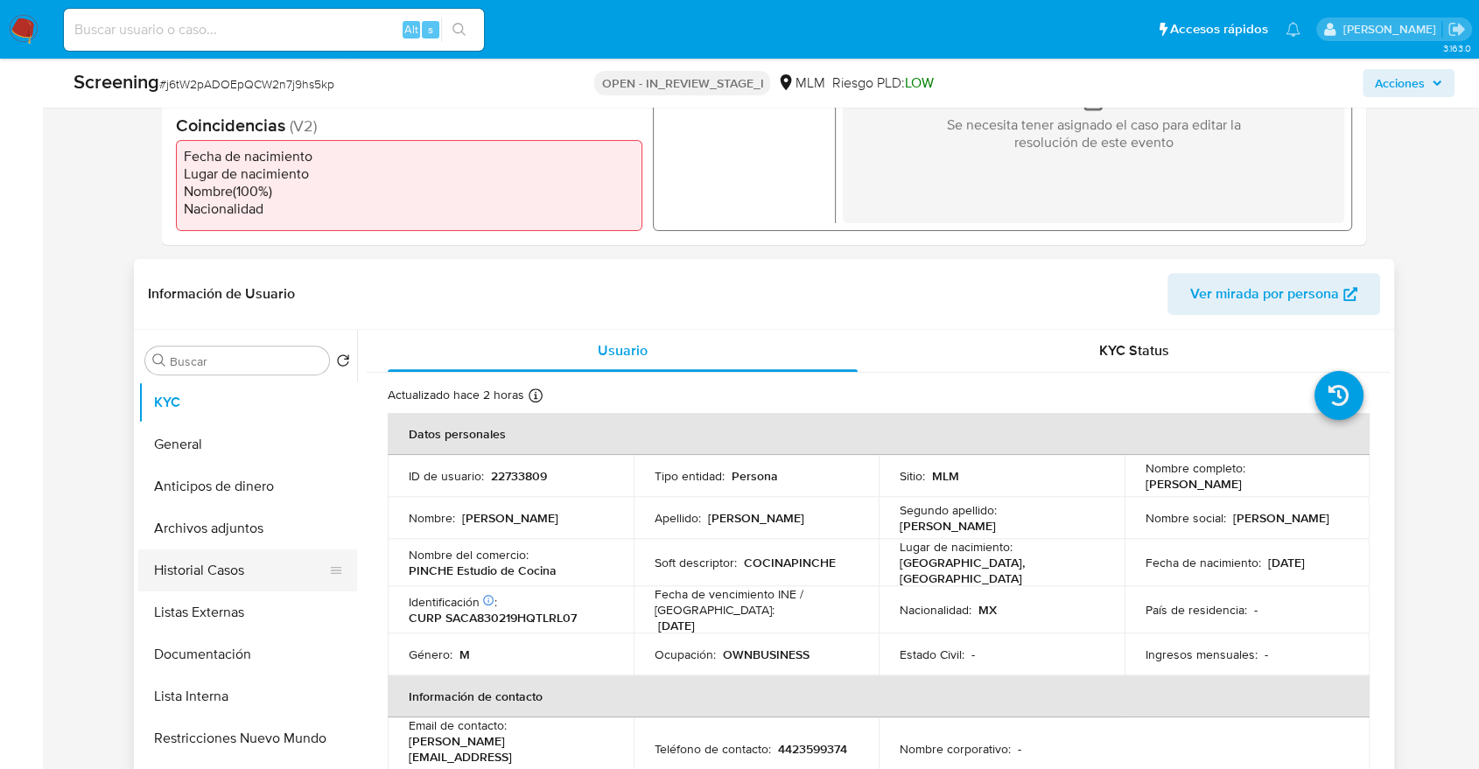
click at [287, 558] on button "Historial Casos" at bounding box center [240, 571] width 205 height 42
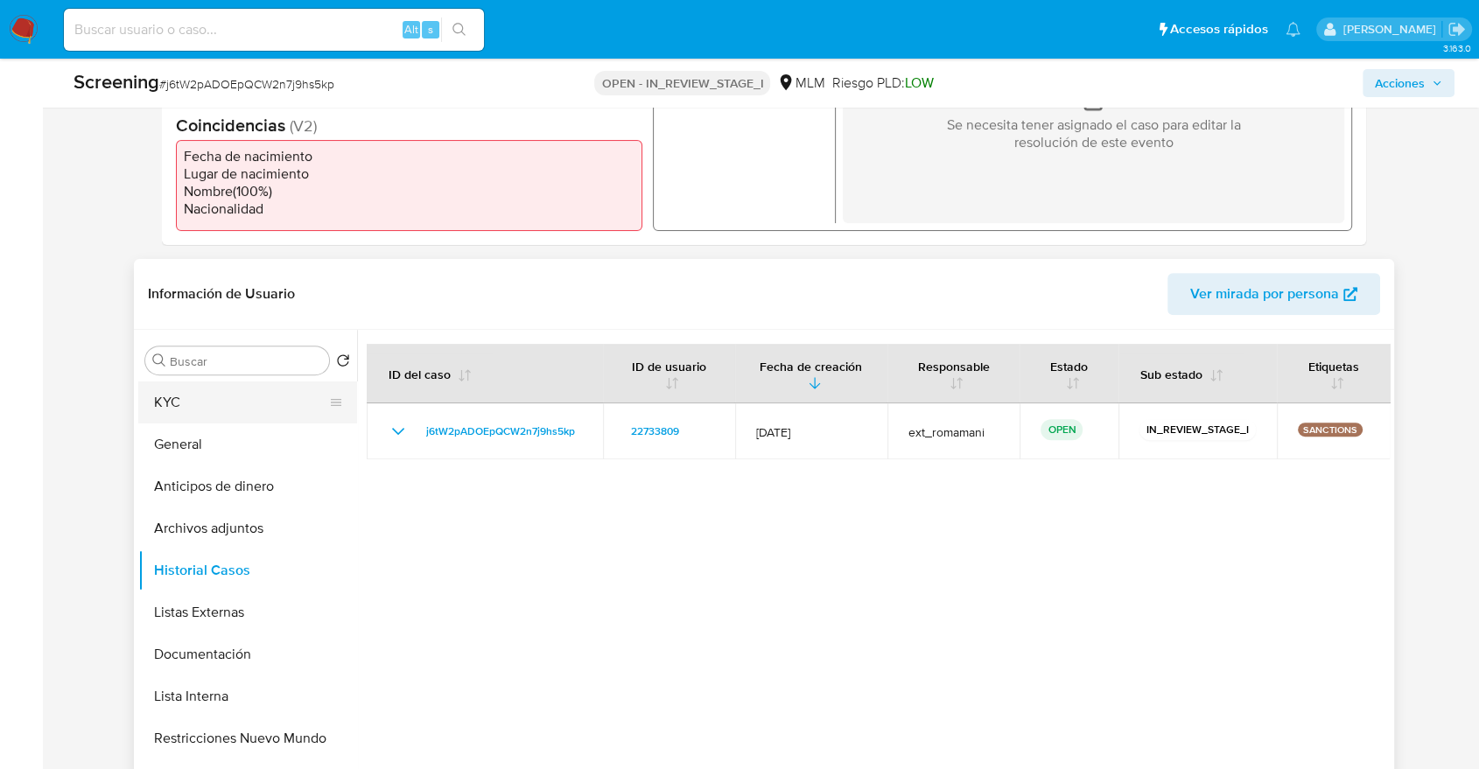
click at [274, 395] on button "KYC" at bounding box center [240, 403] width 205 height 42
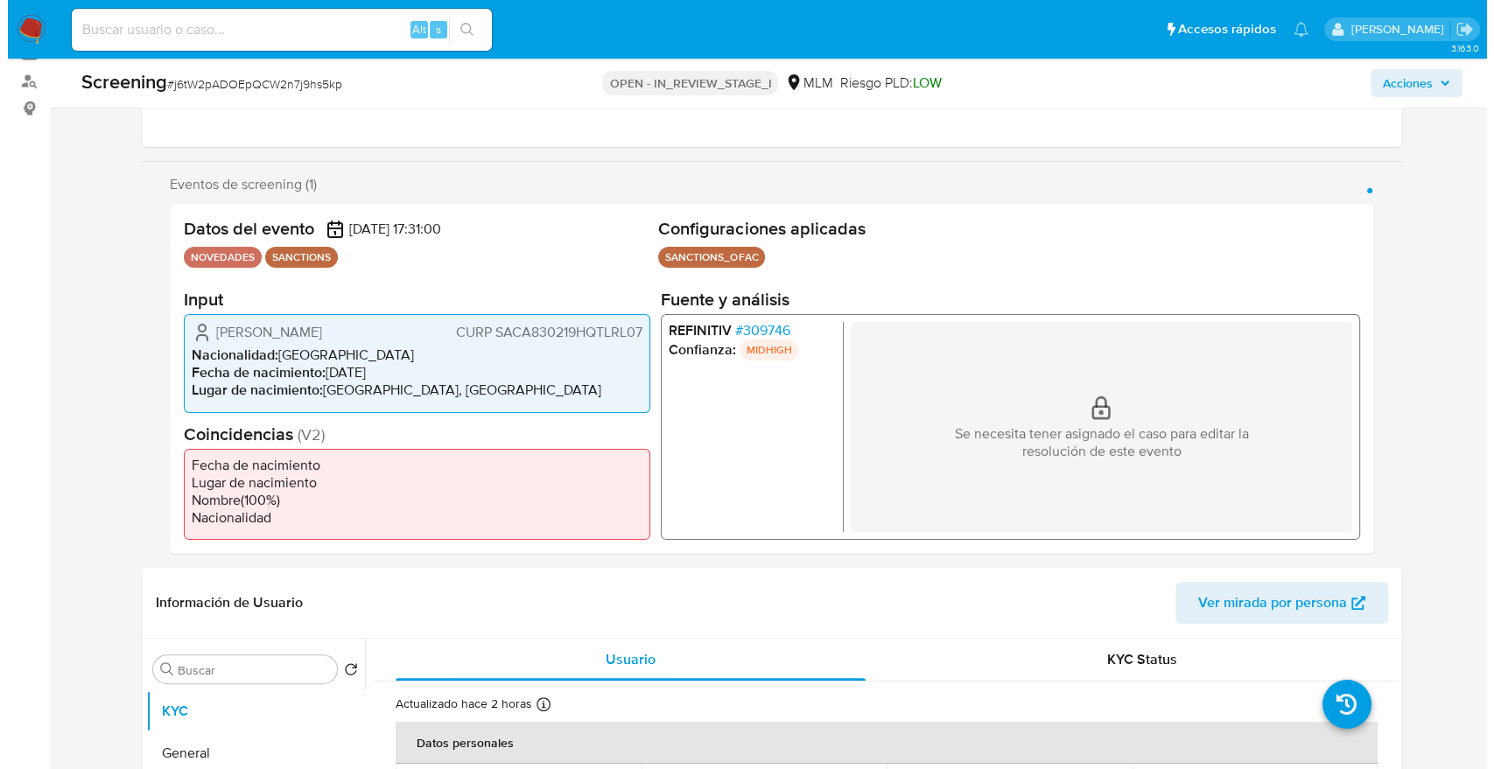
scroll to position [242, 0]
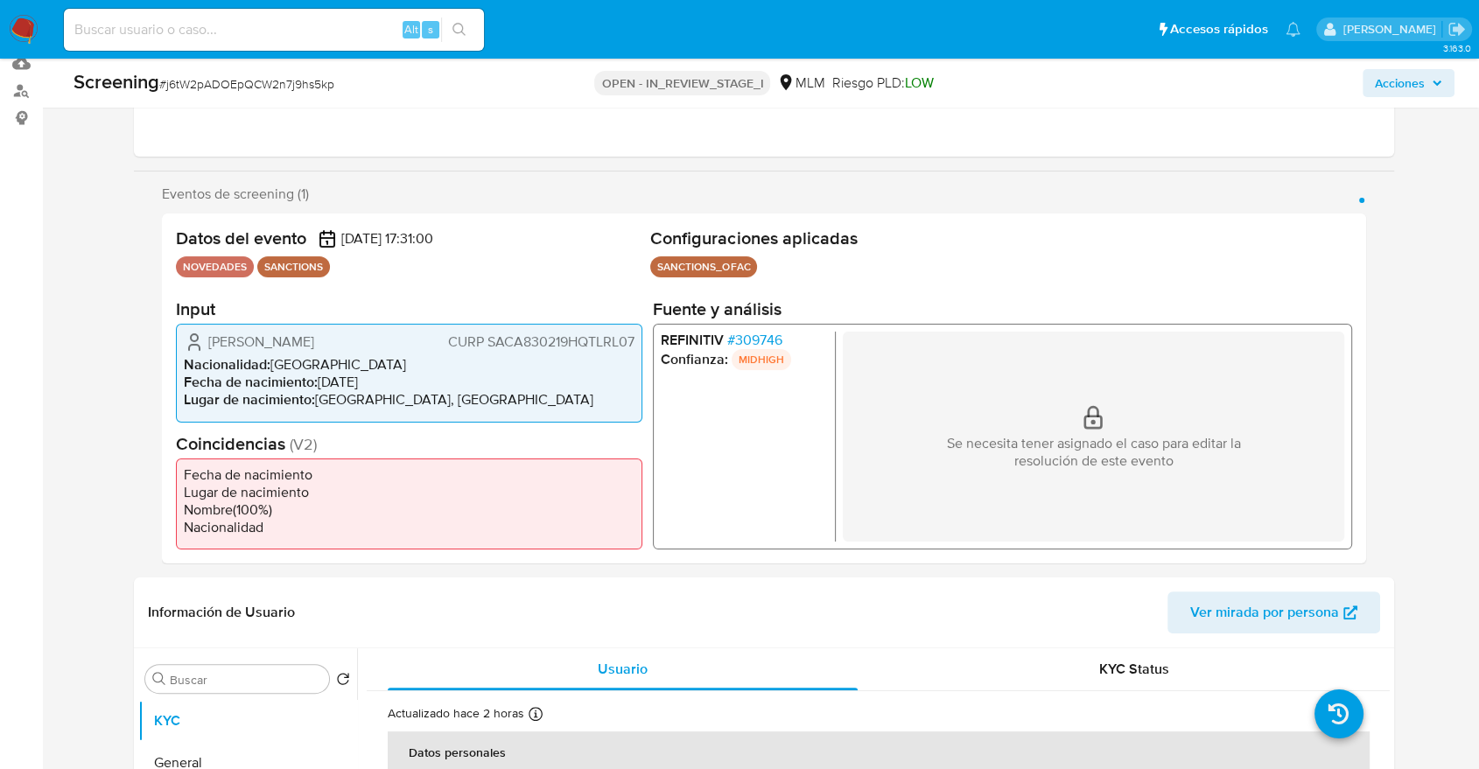
click at [728, 344] on span "# 309746" at bounding box center [754, 341] width 55 height 18
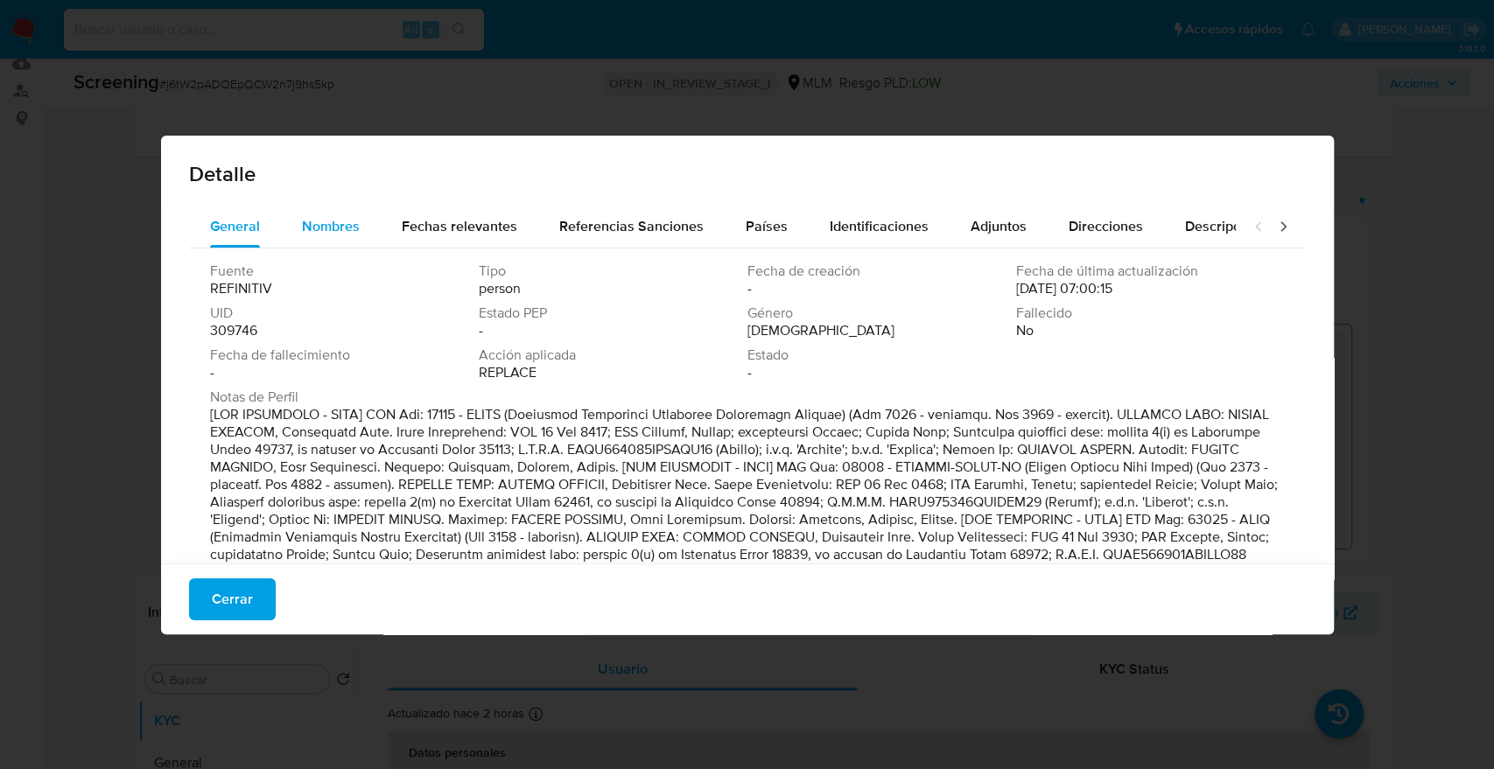
click at [355, 221] on span "Nombres" at bounding box center [331, 226] width 58 height 20
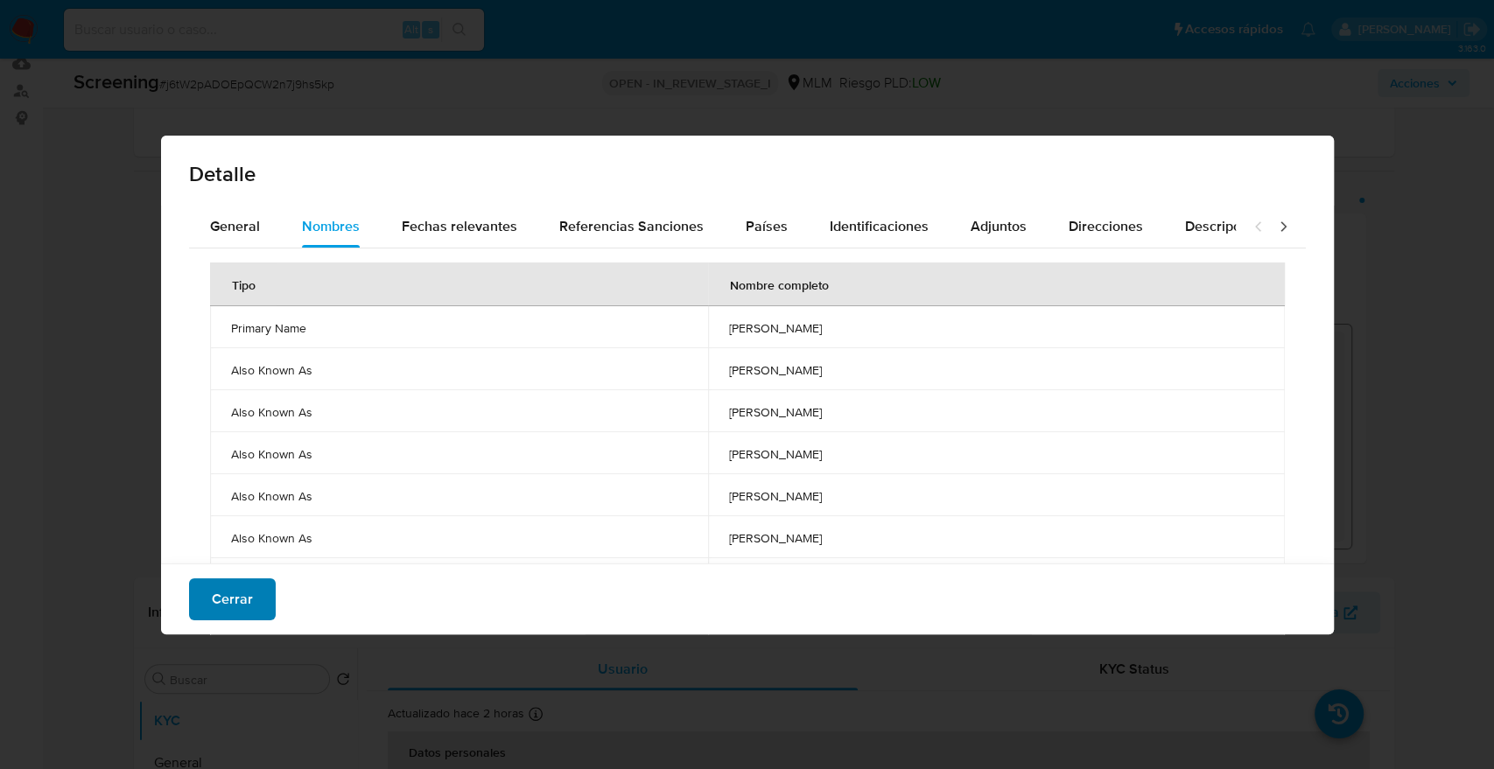
click at [244, 603] on span "Cerrar" at bounding box center [232, 599] width 41 height 39
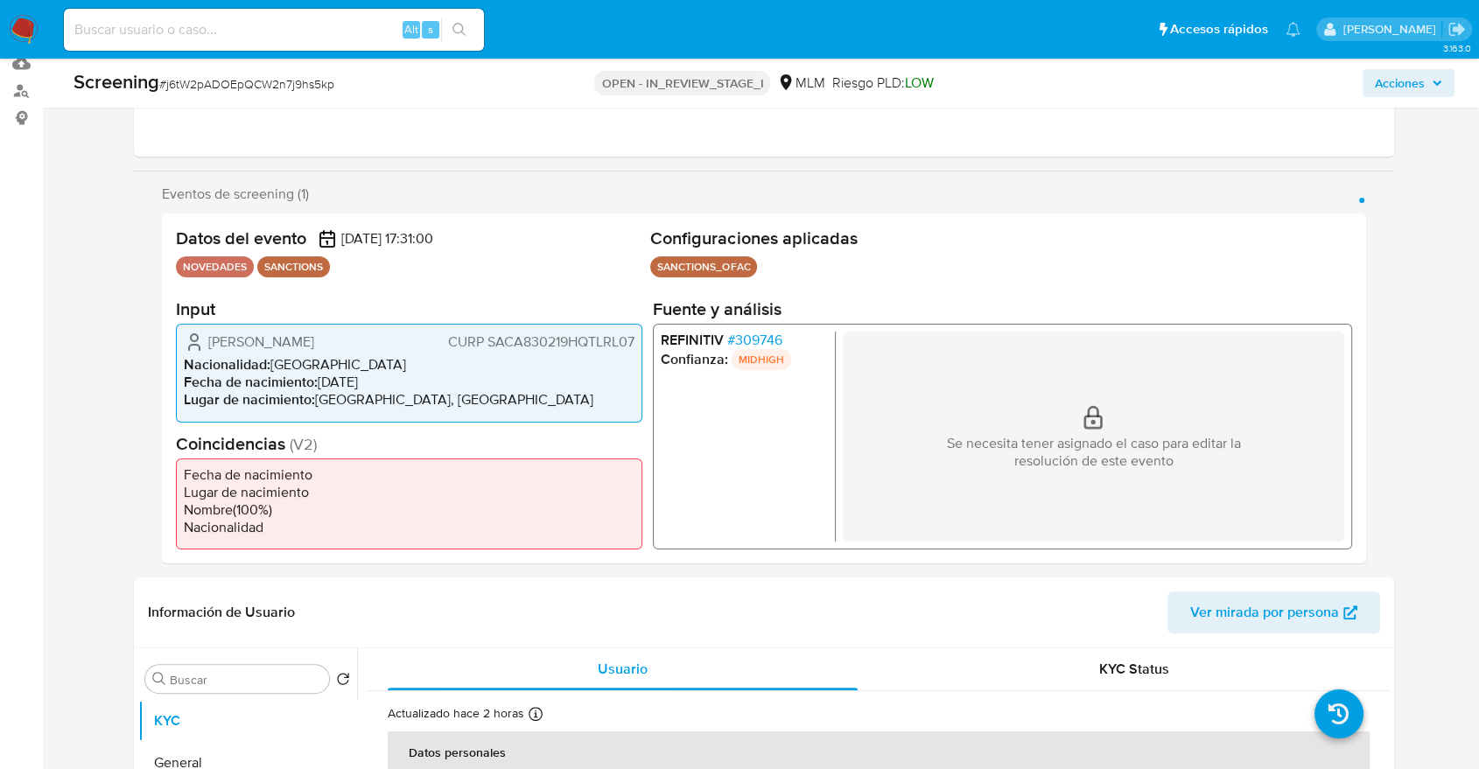
click at [1211, 187] on div "Eventos de screening (1) Página 1" at bounding box center [764, 195] width 1204 height 18
click at [739, 332] on span "# 309746" at bounding box center [754, 341] width 55 height 18
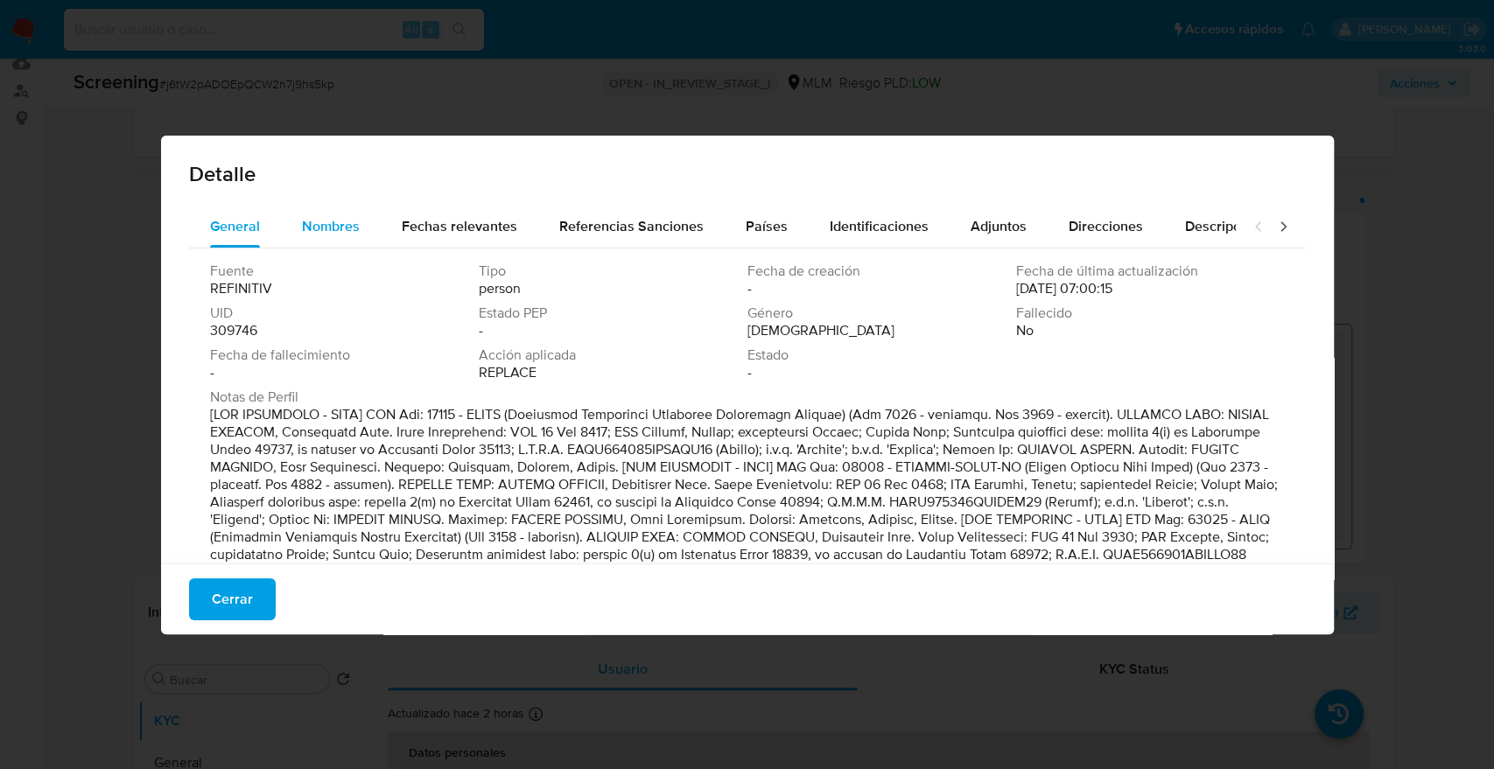
click at [299, 232] on button "Nombres" at bounding box center [331, 227] width 100 height 42
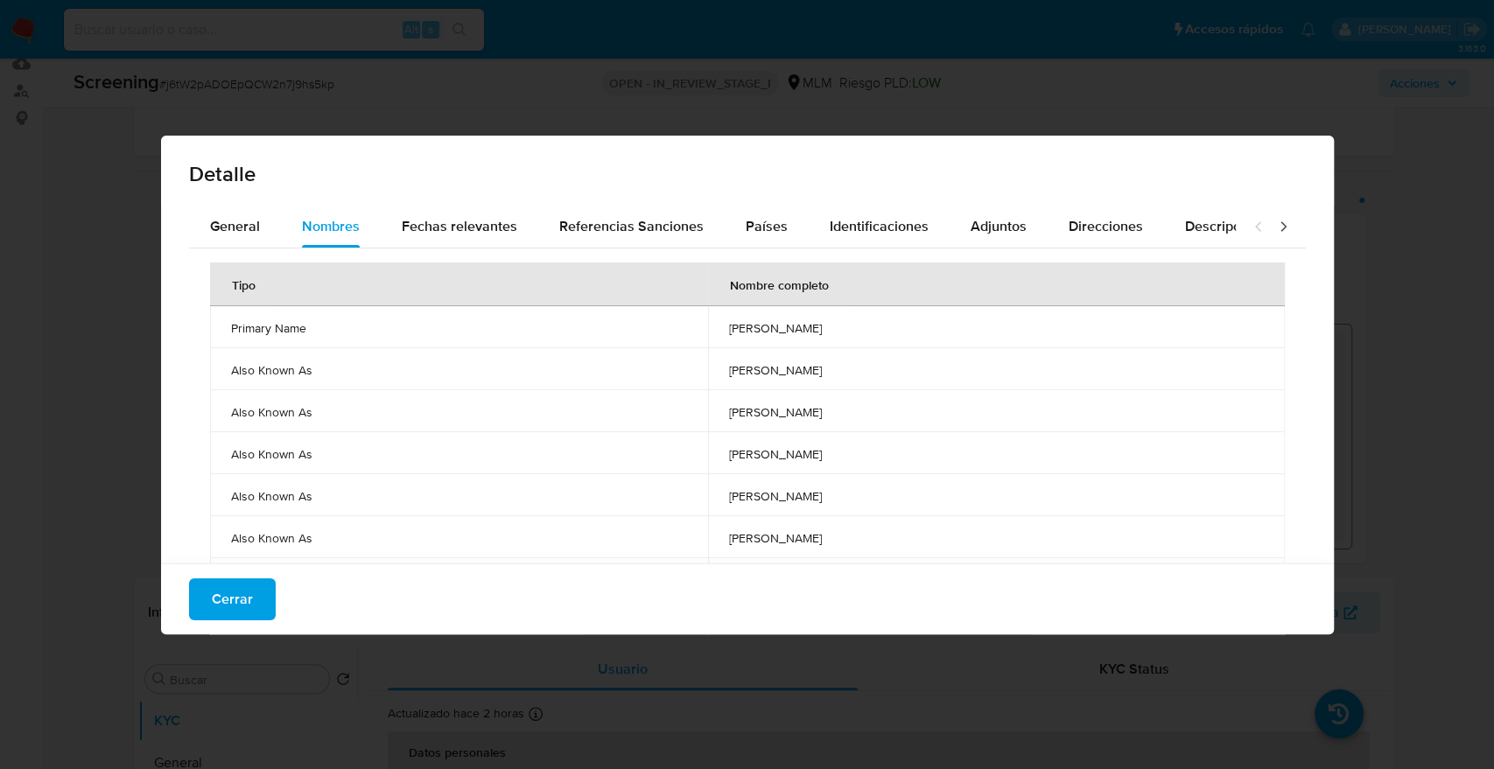
scroll to position [176, 0]
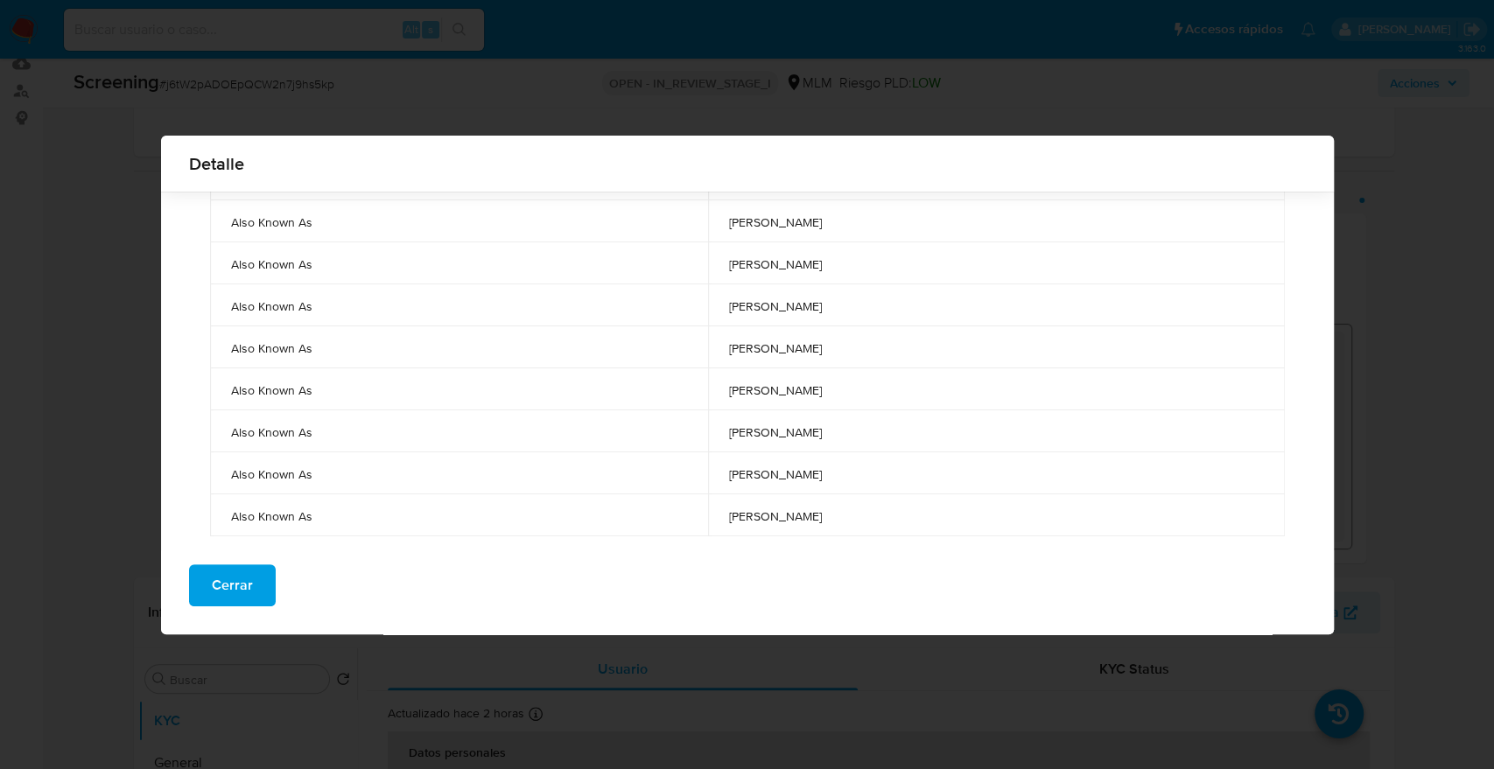
drag, startPoint x: 621, startPoint y: 469, endPoint x: 766, endPoint y: 475, distance: 144.5
click at [766, 475] on span "alejandro cardenas salazar" at bounding box center [996, 474] width 534 height 16
click at [236, 572] on span "Cerrar" at bounding box center [232, 585] width 41 height 39
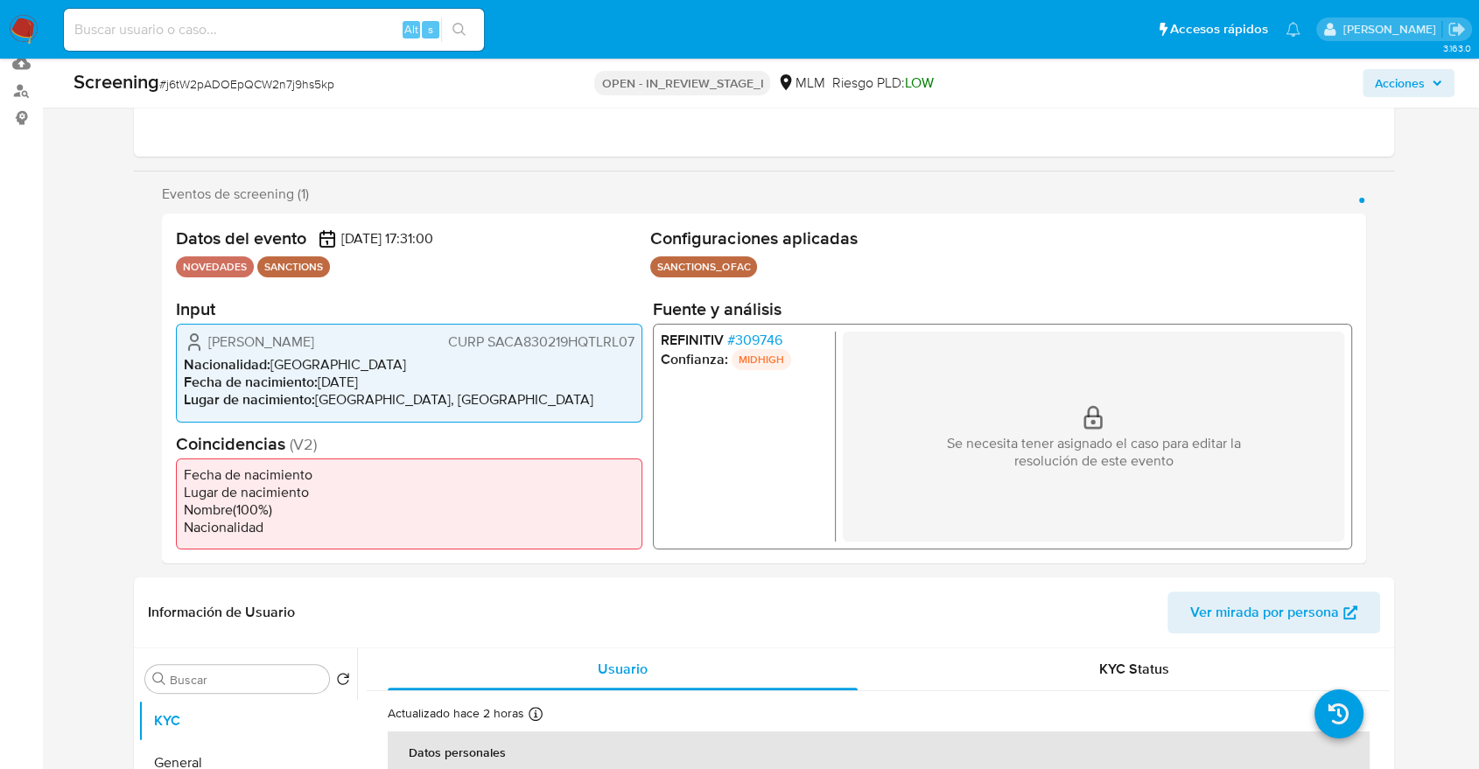
click at [738, 336] on span "# 309746" at bounding box center [754, 341] width 55 height 18
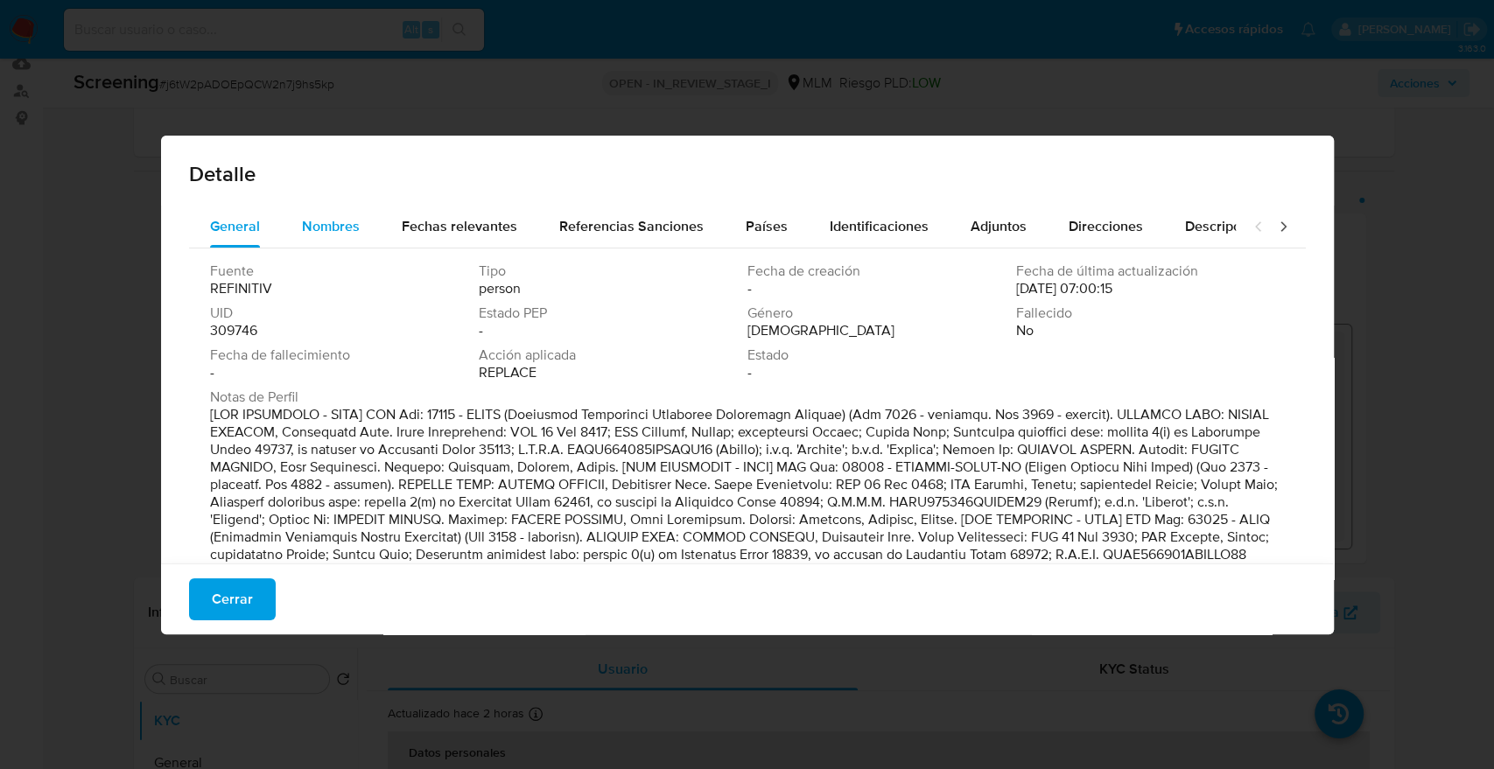
click at [366, 234] on button "Nombres" at bounding box center [331, 227] width 100 height 42
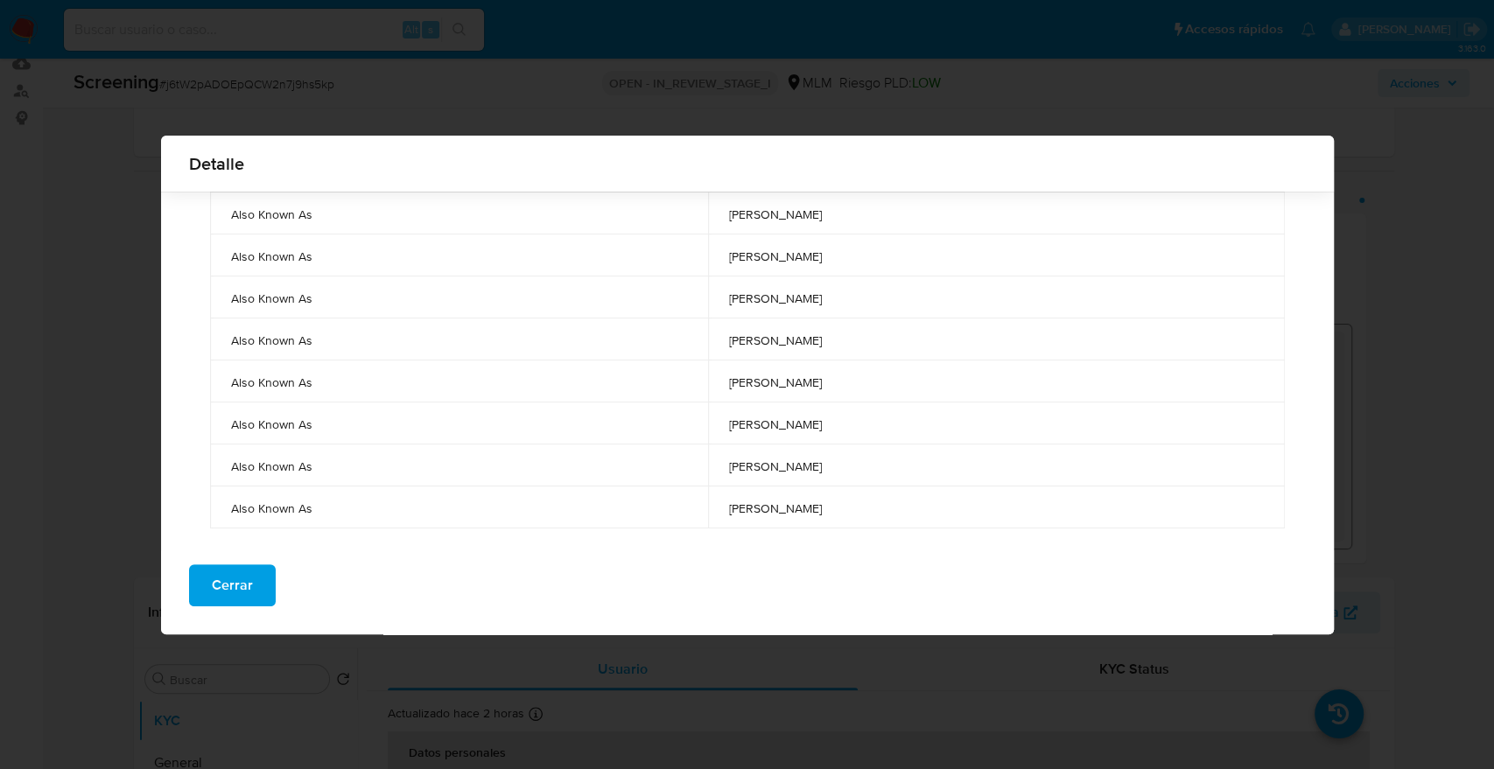
scroll to position [189, 0]
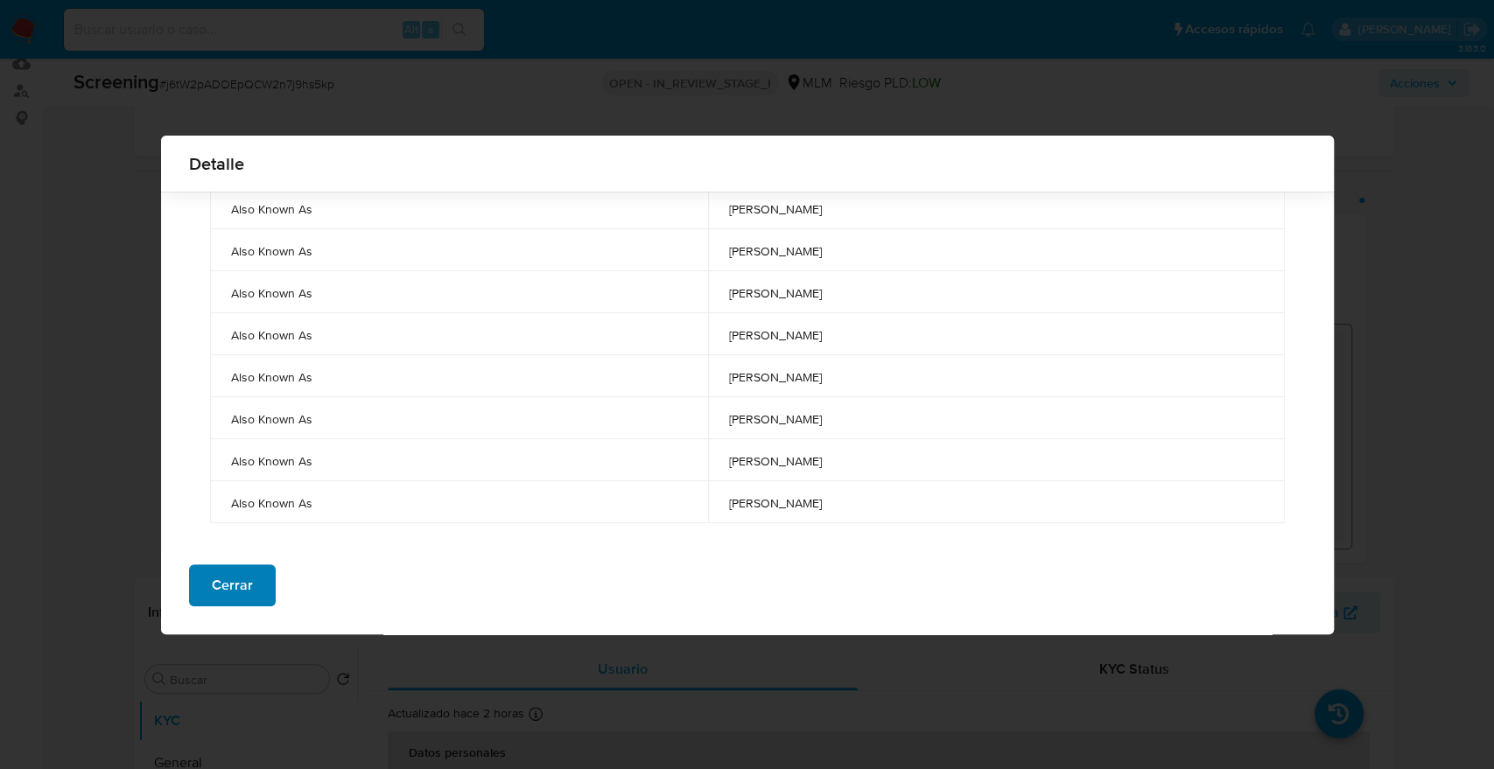
click at [259, 588] on button "Cerrar" at bounding box center [232, 585] width 87 height 42
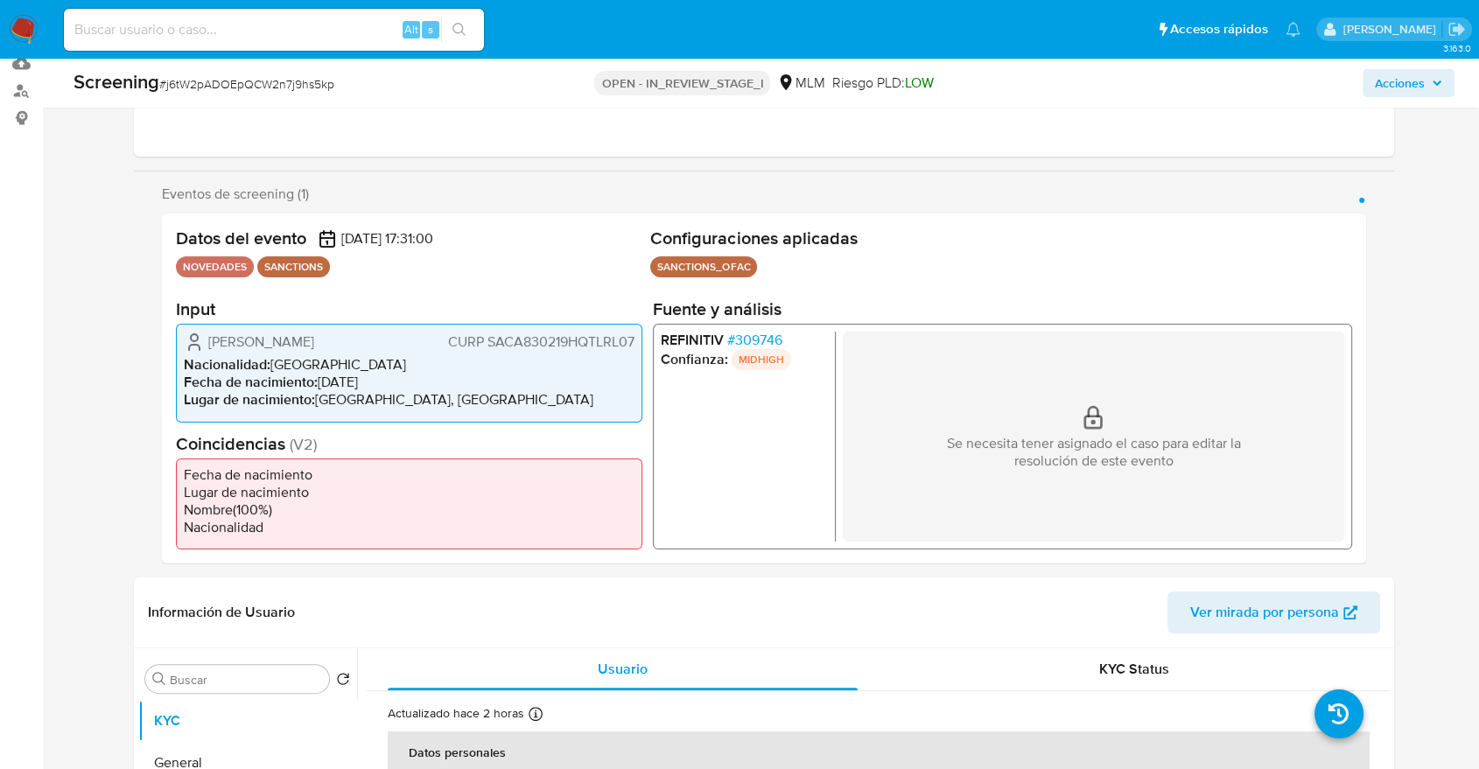
click at [1391, 252] on div "Eventos de screening (1) Página 1 Datos del evento 15/10/2025 17:31:00 NOVEDADE…" at bounding box center [764, 375] width 1260 height 378
click at [742, 339] on span "# 309746" at bounding box center [754, 341] width 55 height 18
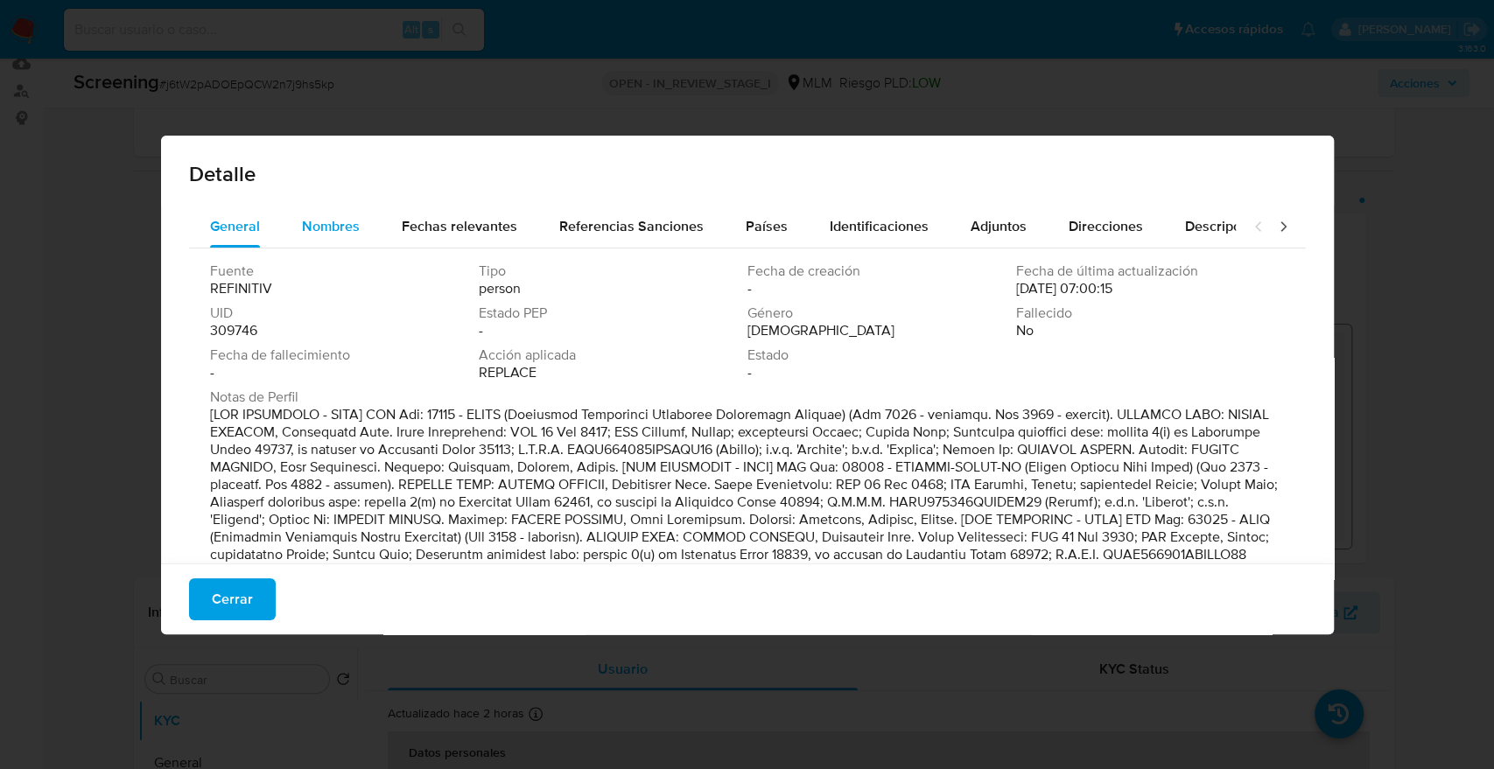
click at [357, 234] on span "Nombres" at bounding box center [331, 226] width 58 height 20
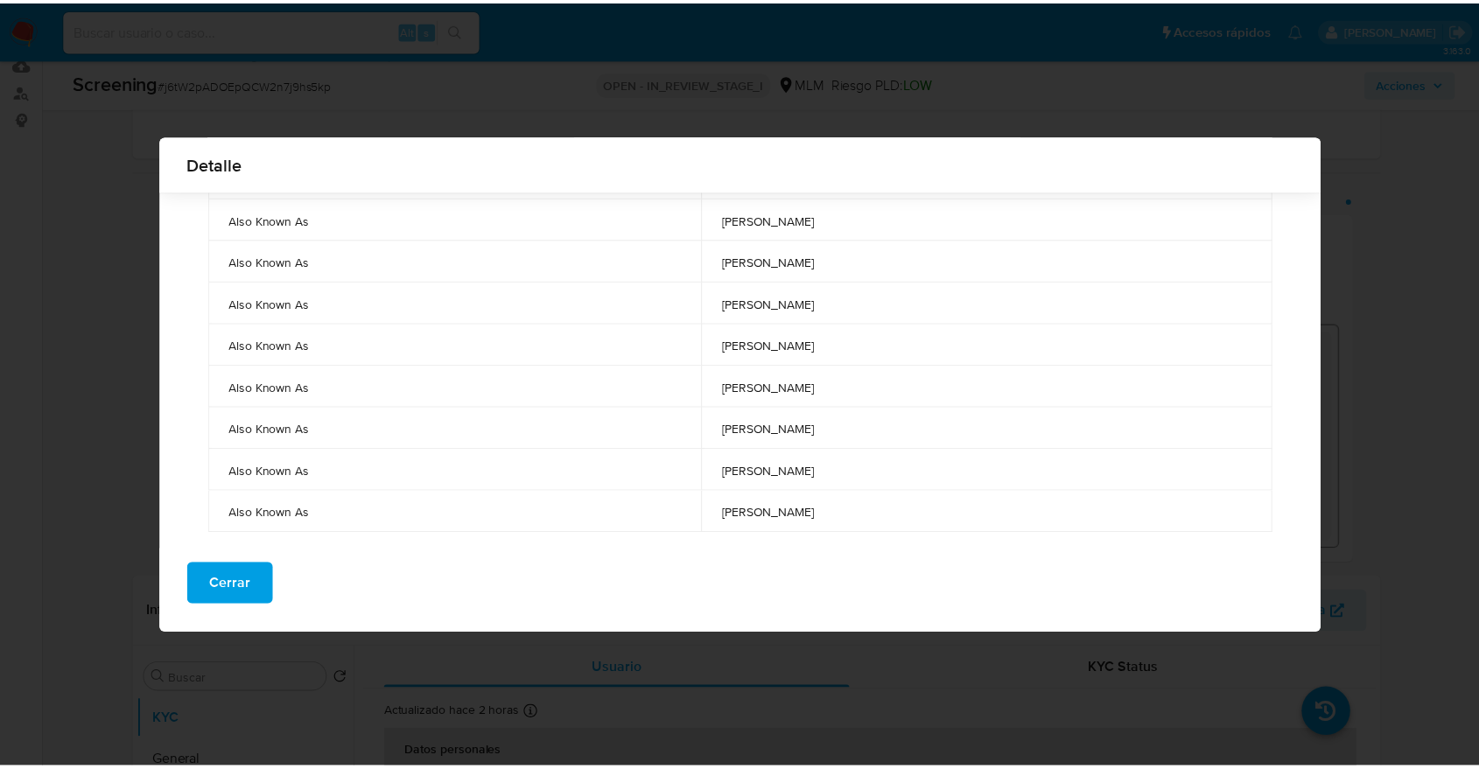
scroll to position [179, 0]
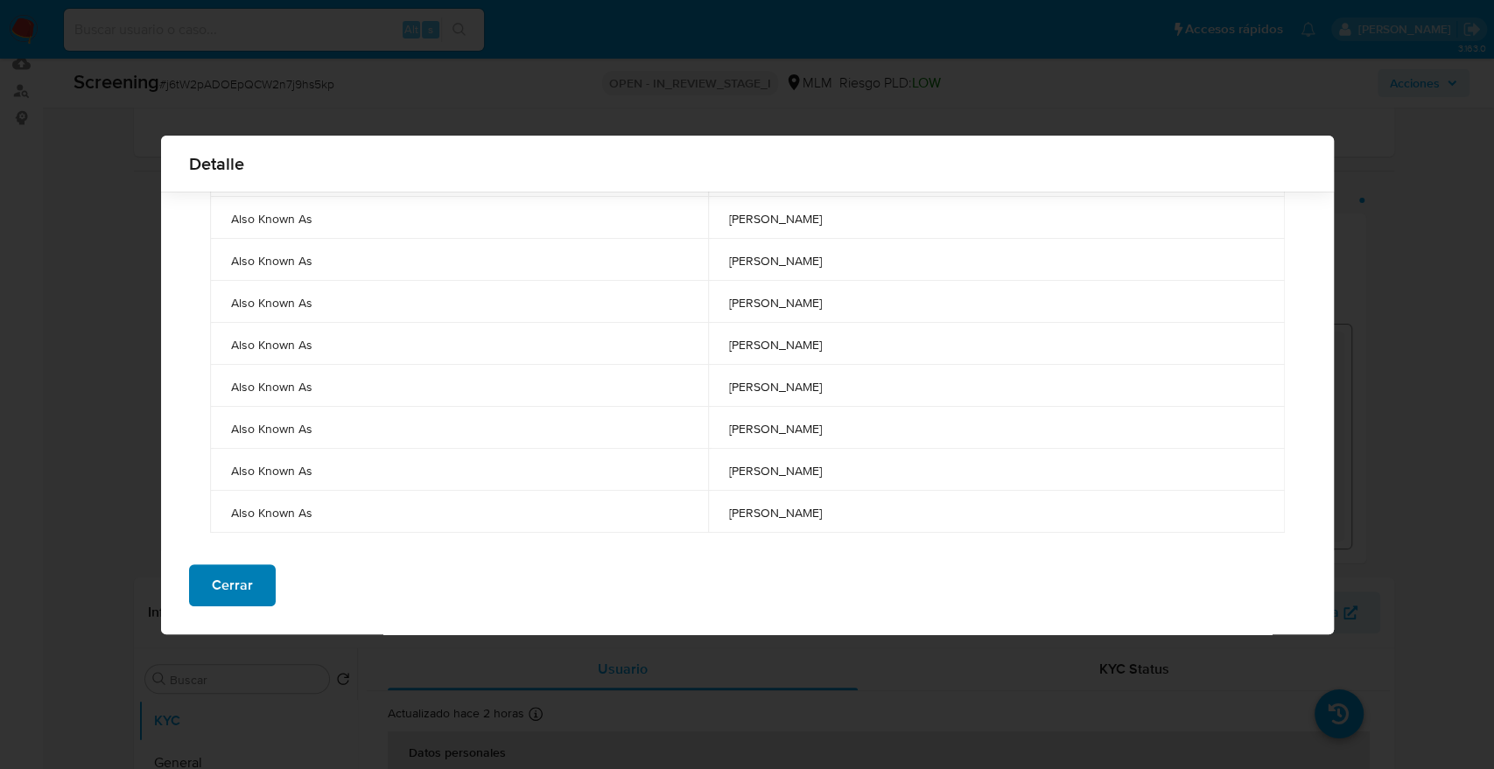
click at [245, 592] on span "Cerrar" at bounding box center [232, 585] width 41 height 39
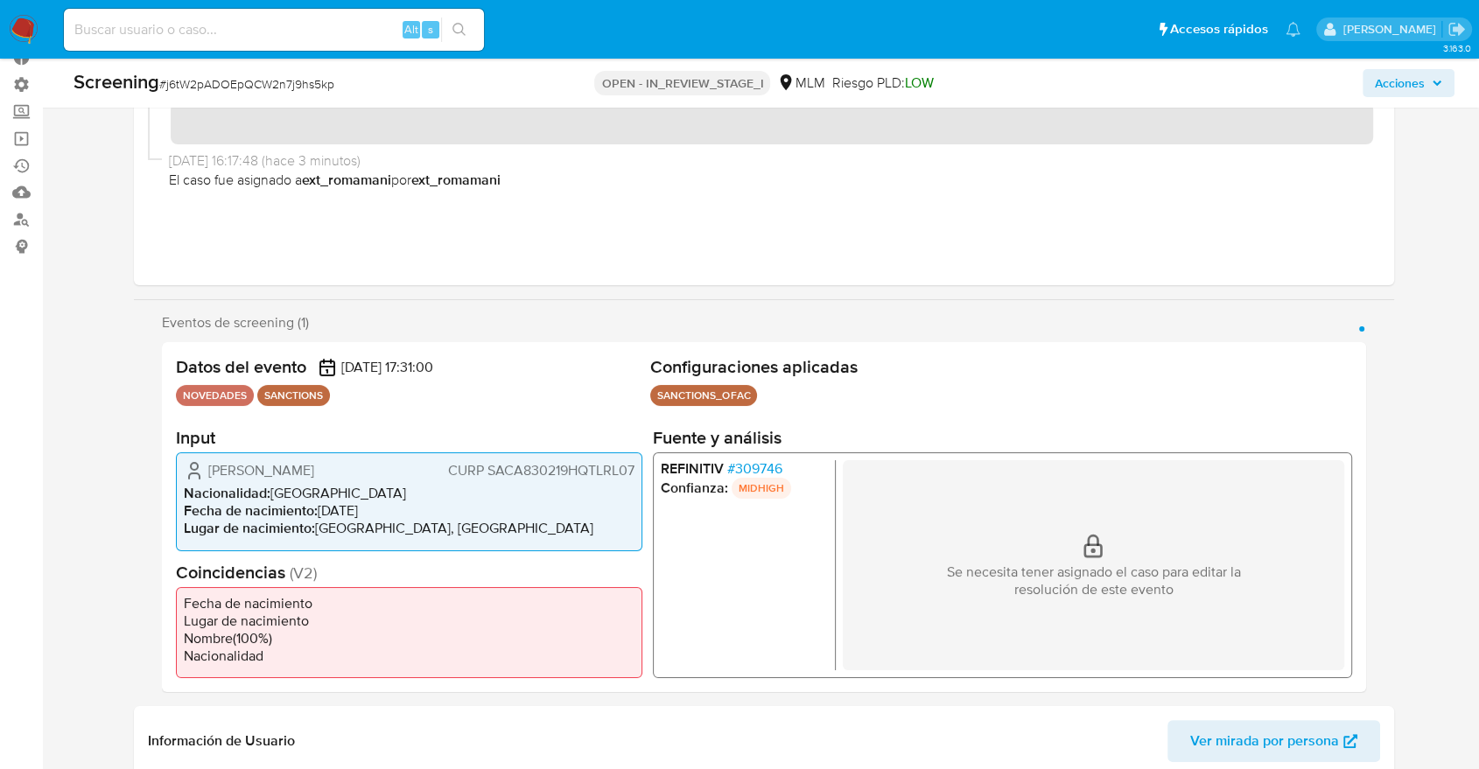
scroll to position [116, 0]
click at [1386, 354] on div "Eventos de screening (1) Página 1 Datos del evento 15/10/2025 17:31:00 NOVEDADE…" at bounding box center [764, 501] width 1260 height 378
click at [1377, 338] on div "Eventos de screening (1) Página 1 Datos del evento 15/10/2025 17:31:00 NOVEDADE…" at bounding box center [764, 501] width 1260 height 378
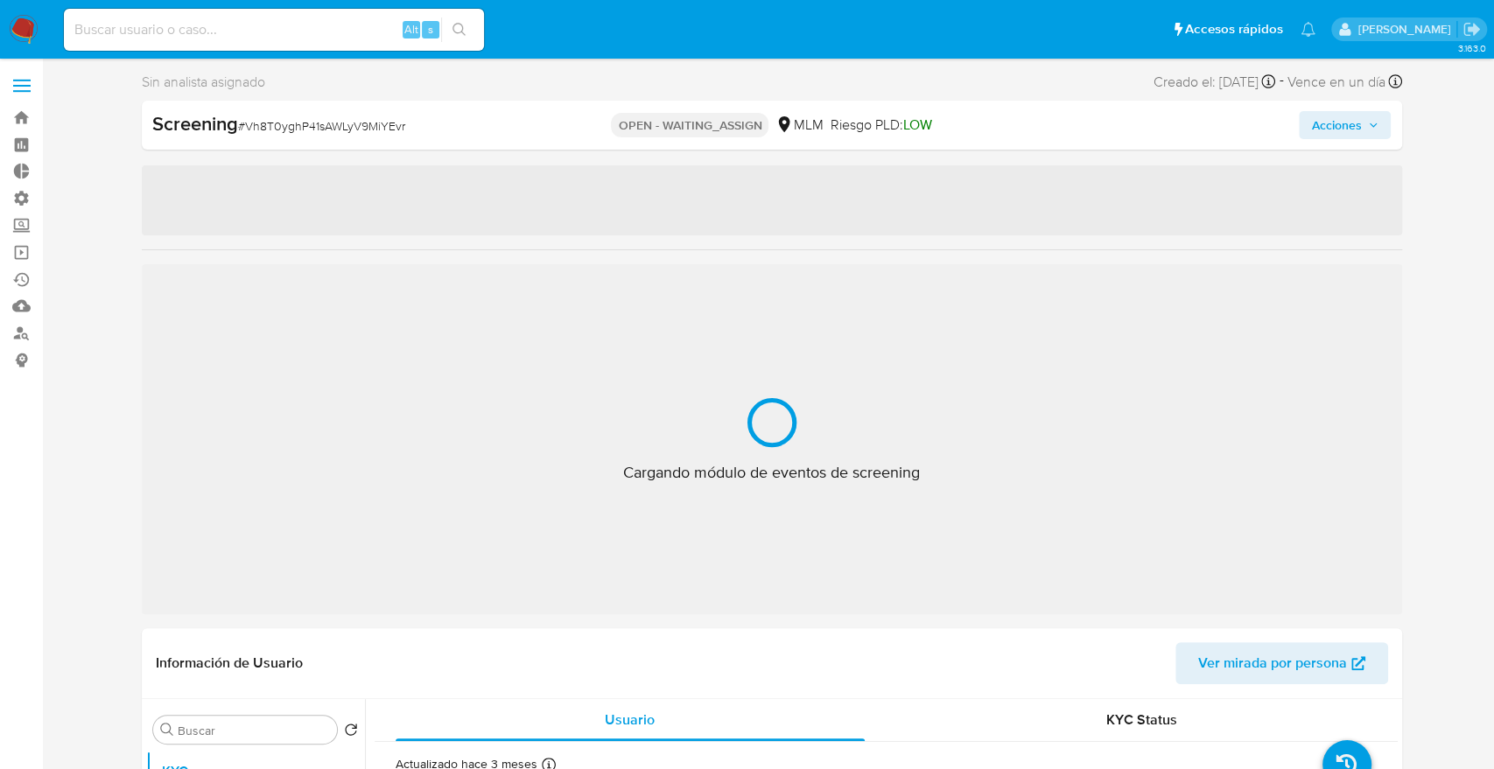
select select "10"
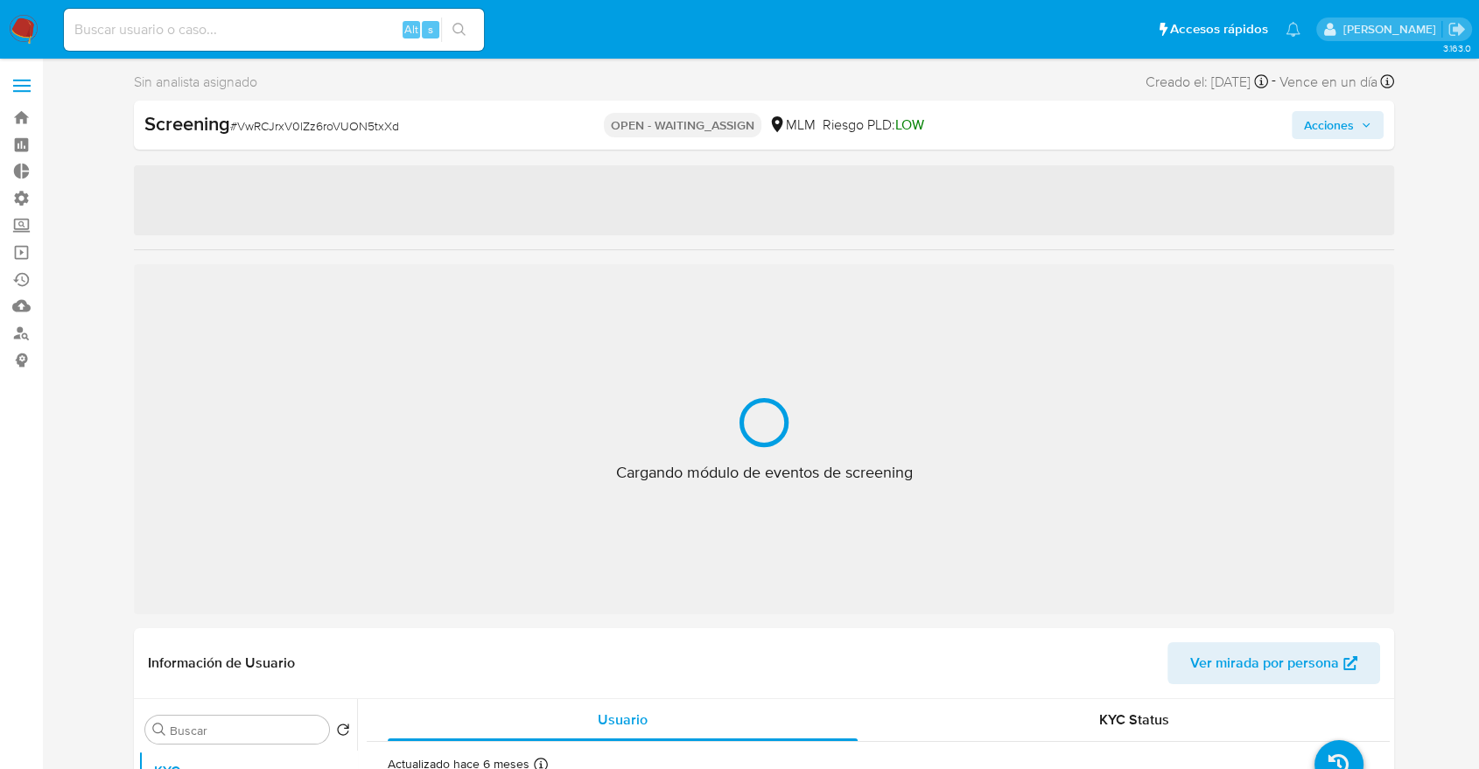
select select "10"
